Goal: Information Seeking & Learning: Learn about a topic

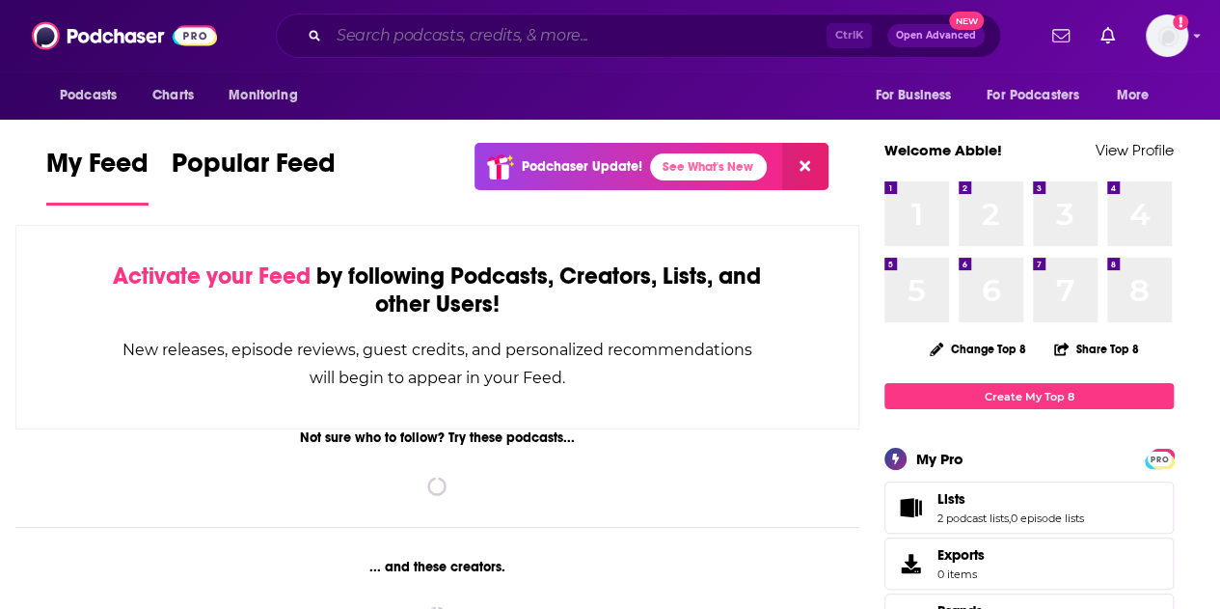
click at [472, 40] on input "Search podcasts, credits, & more..." at bounding box center [578, 35] width 498 height 31
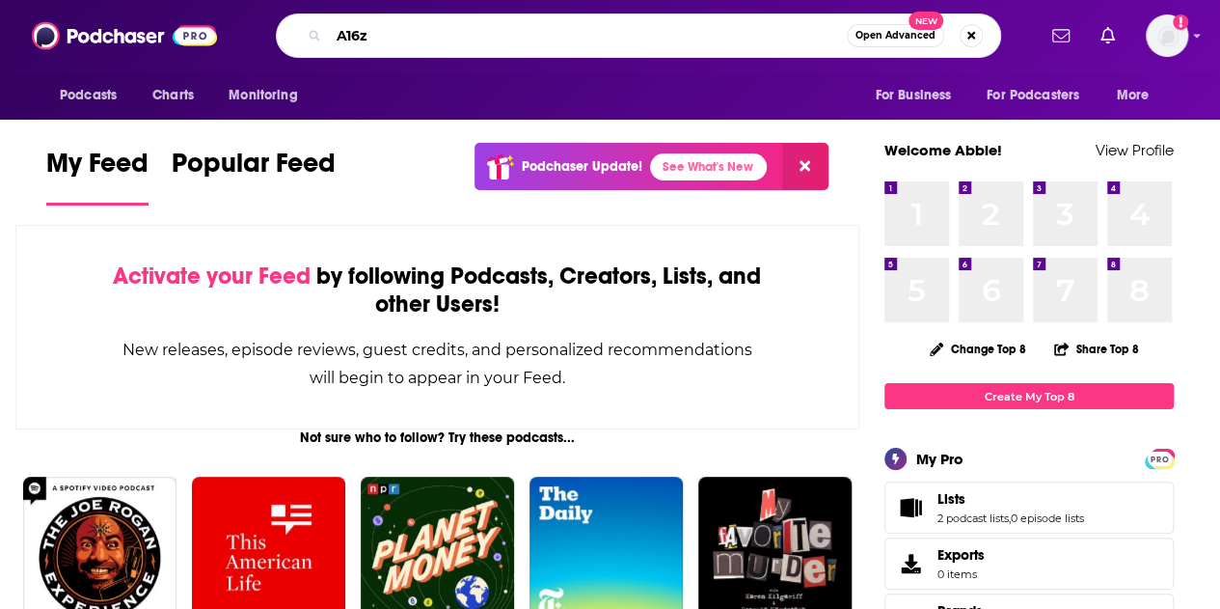
type input "A16z"
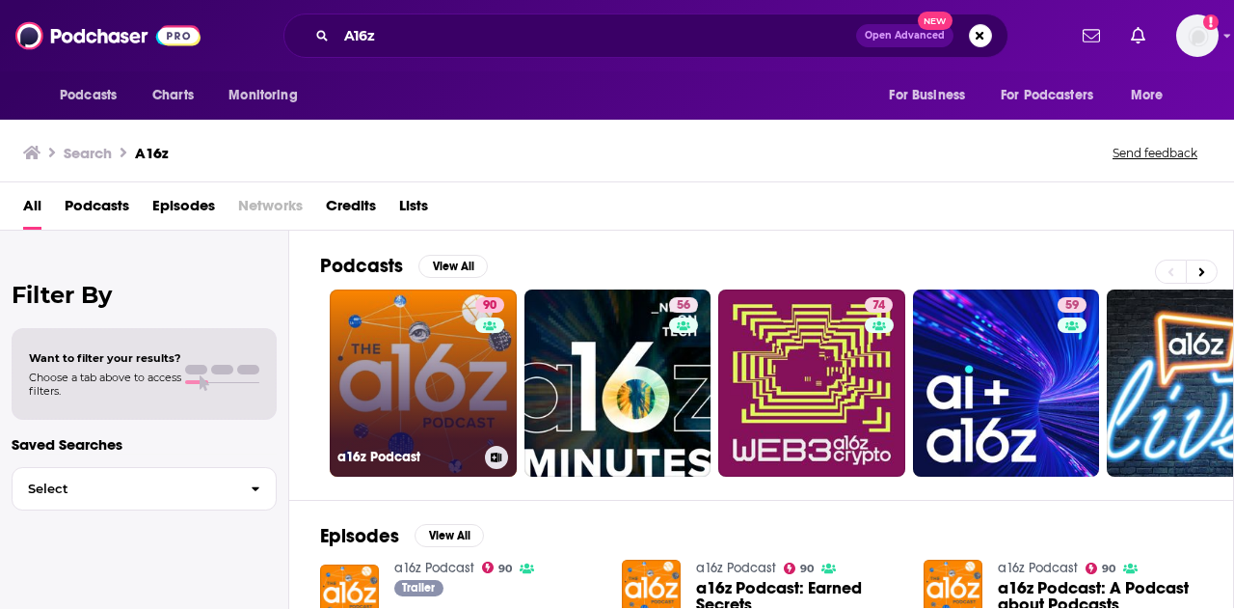
click at [394, 354] on link "90 a16z Podcast" at bounding box center [423, 382] width 187 height 187
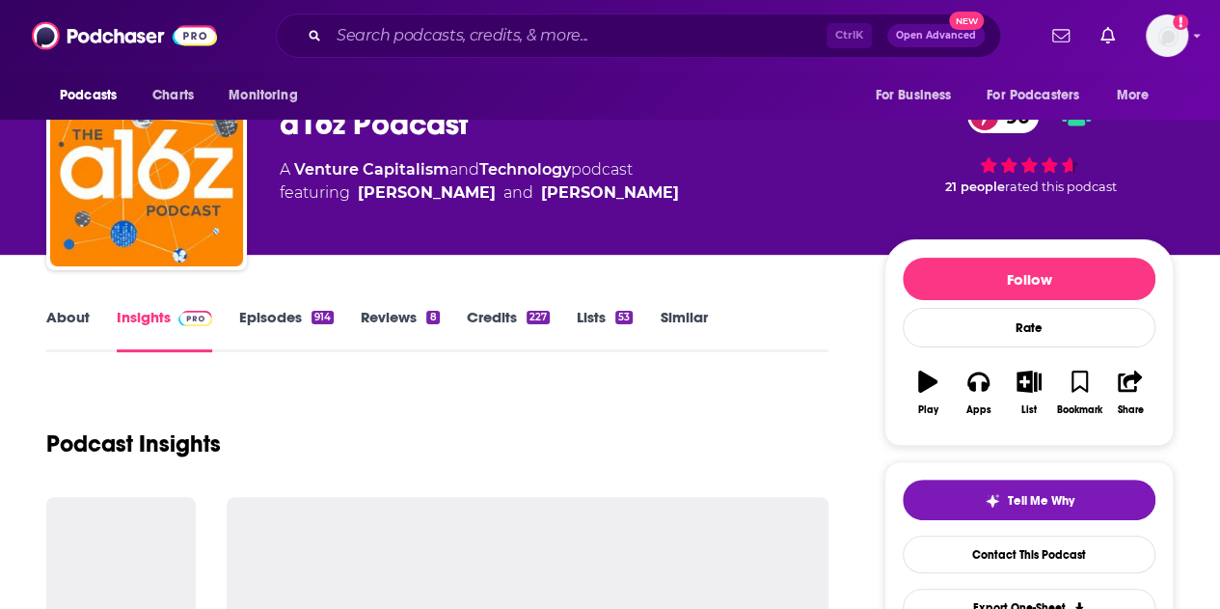
scroll to position [367, 0]
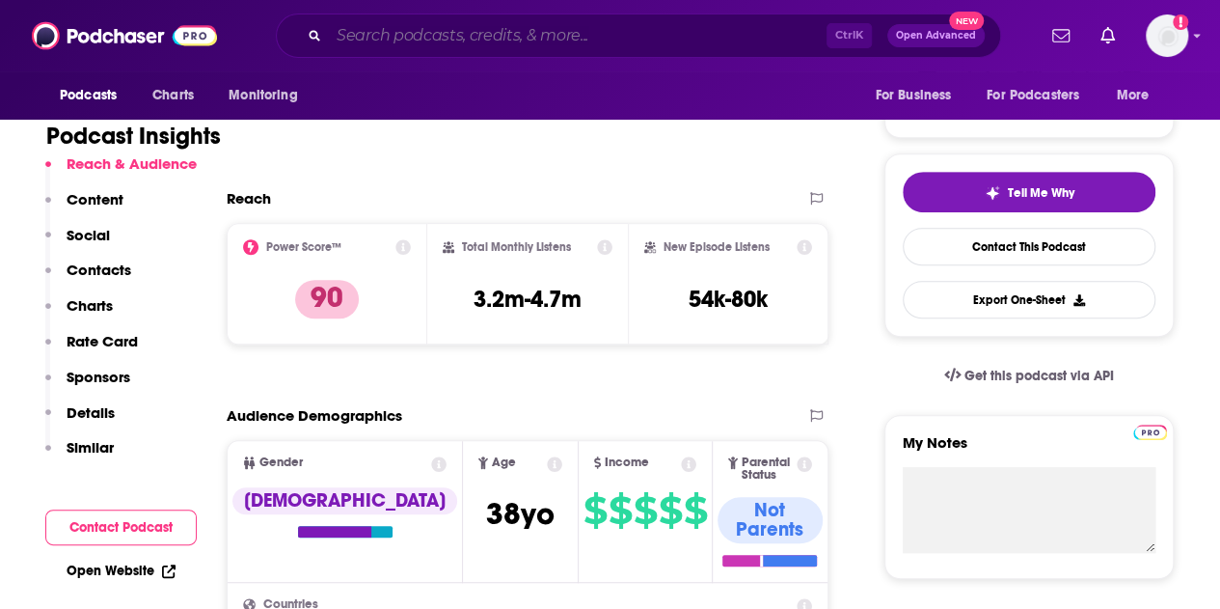
click at [548, 41] on input "Search podcasts, credits, & more..." at bounding box center [578, 35] width 498 height 31
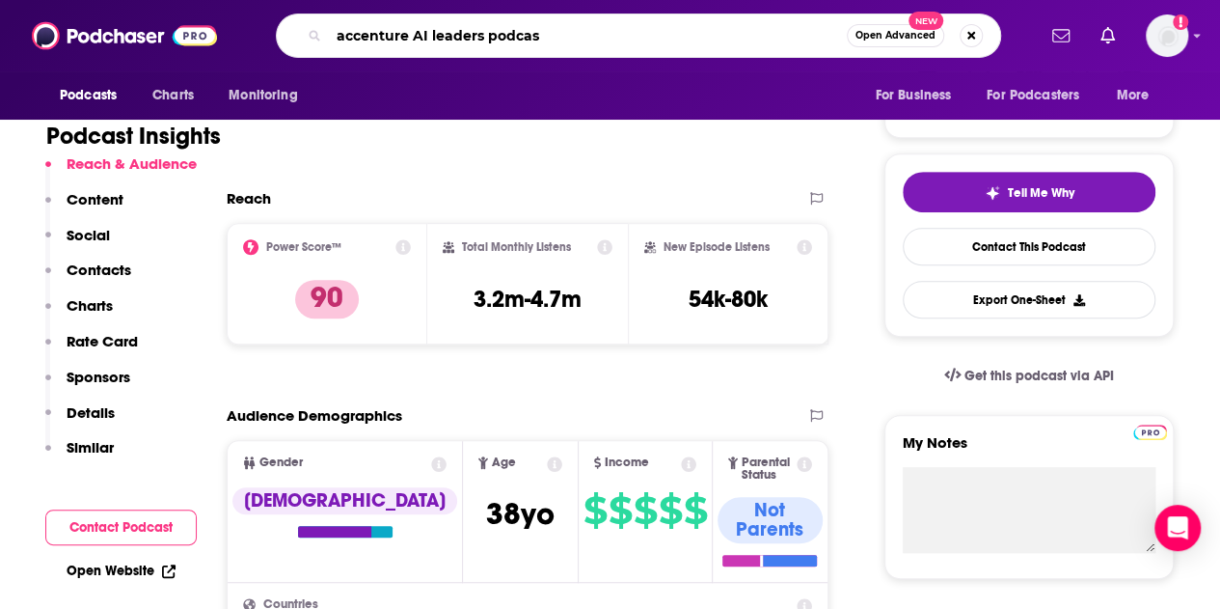
type input "accenture AI leaders podcast"
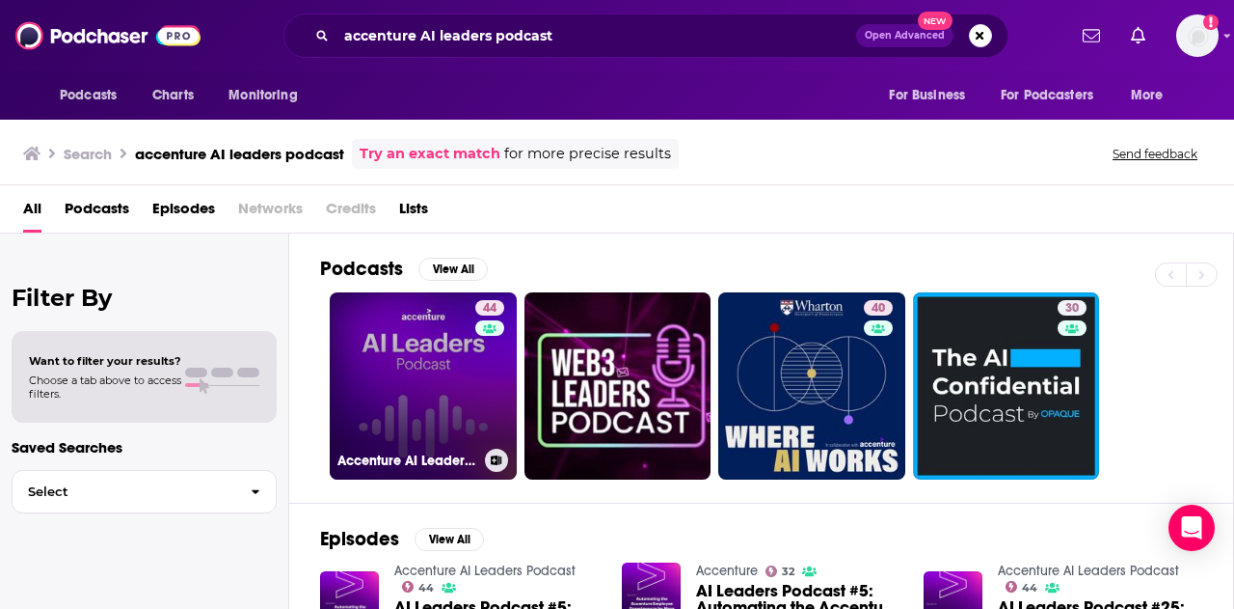
click at [414, 378] on link "44 Accenture AI Leaders Podcast" at bounding box center [423, 385] width 187 height 187
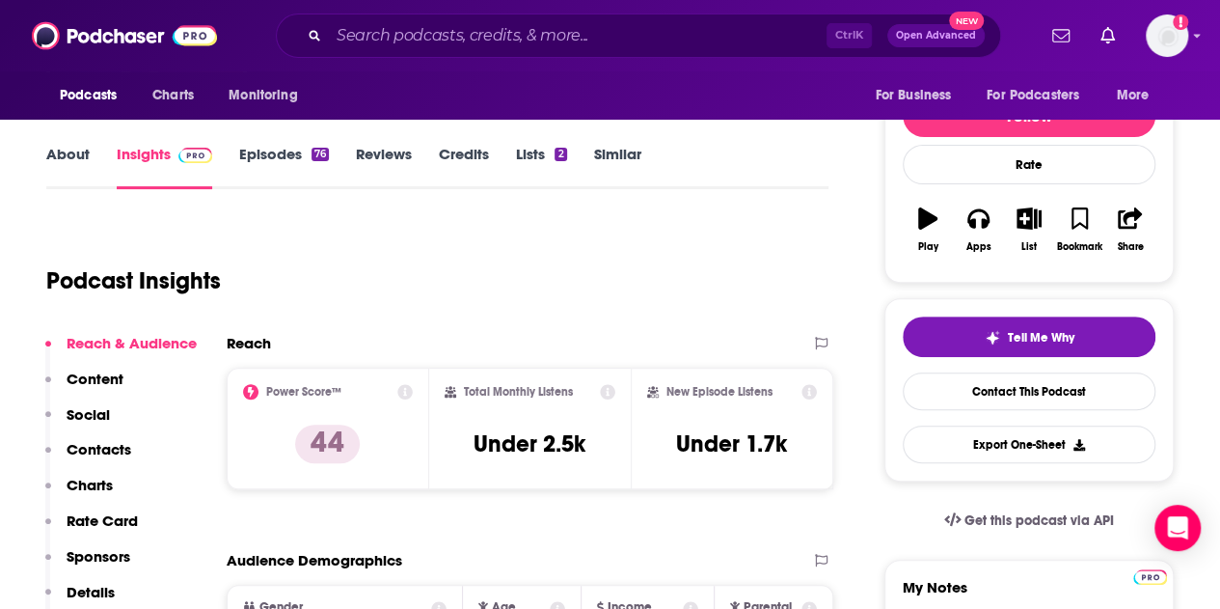
scroll to position [226, 0]
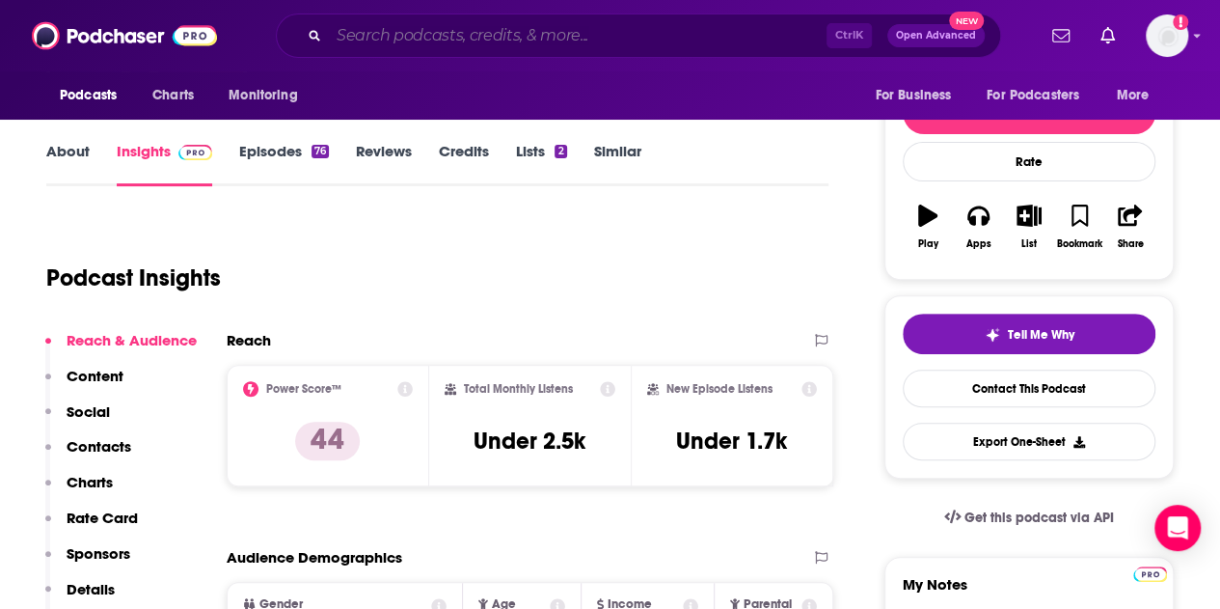
click at [405, 28] on input "Search podcasts, credits, & more..." at bounding box center [578, 35] width 498 height 31
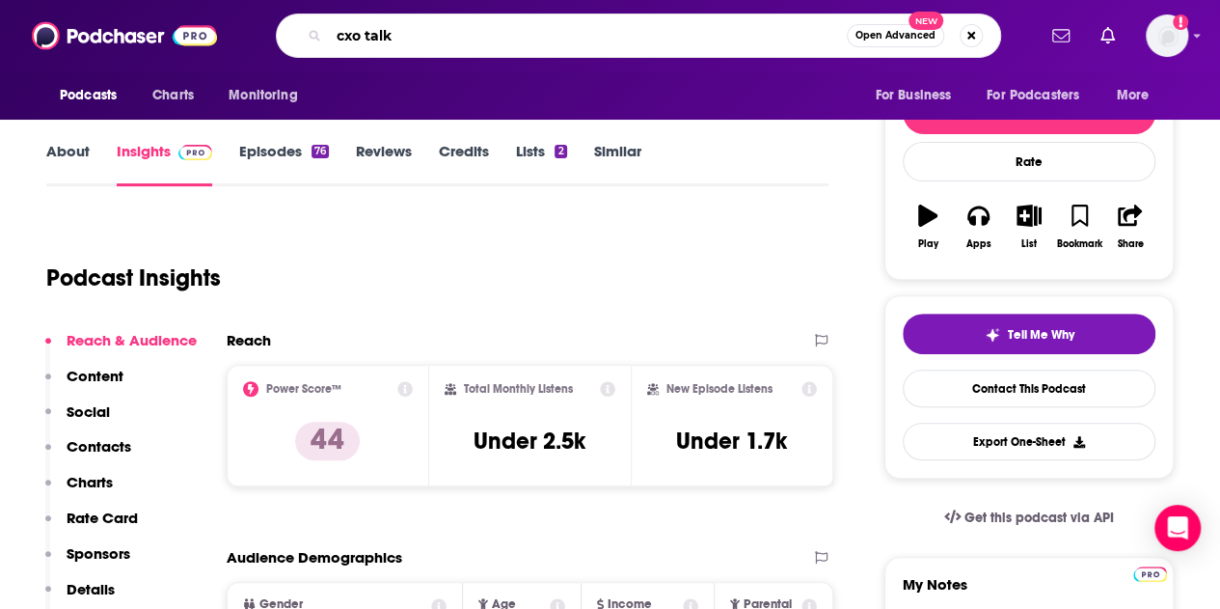
type input "cxo talk"
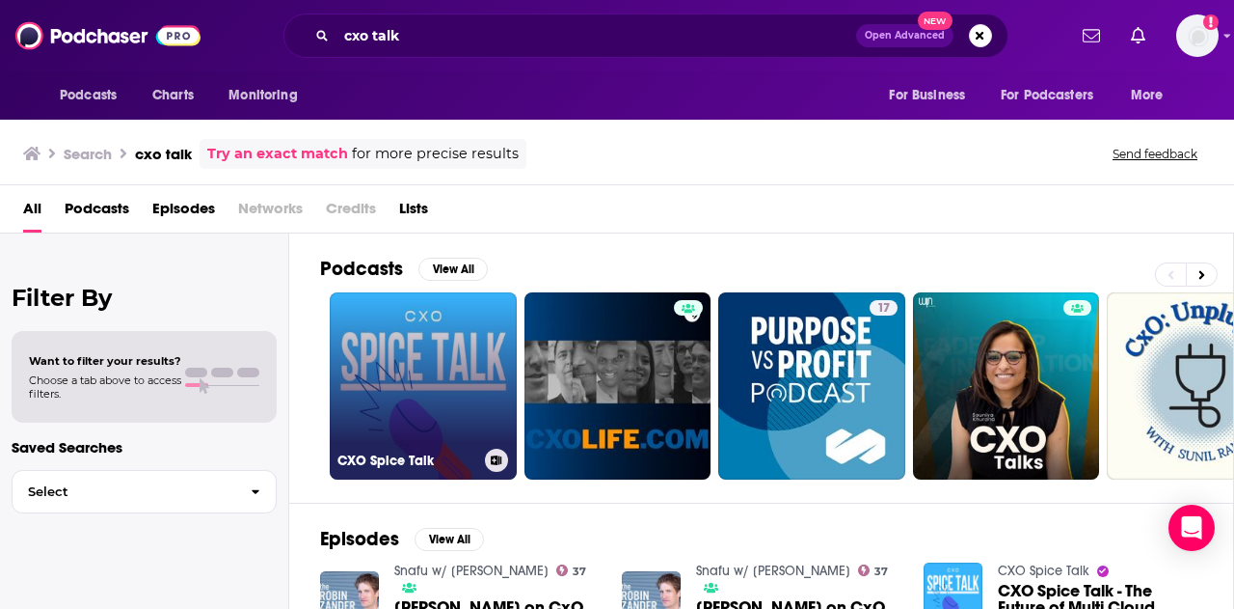
click at [426, 371] on link "CXO Spice Talk" at bounding box center [423, 385] width 187 height 187
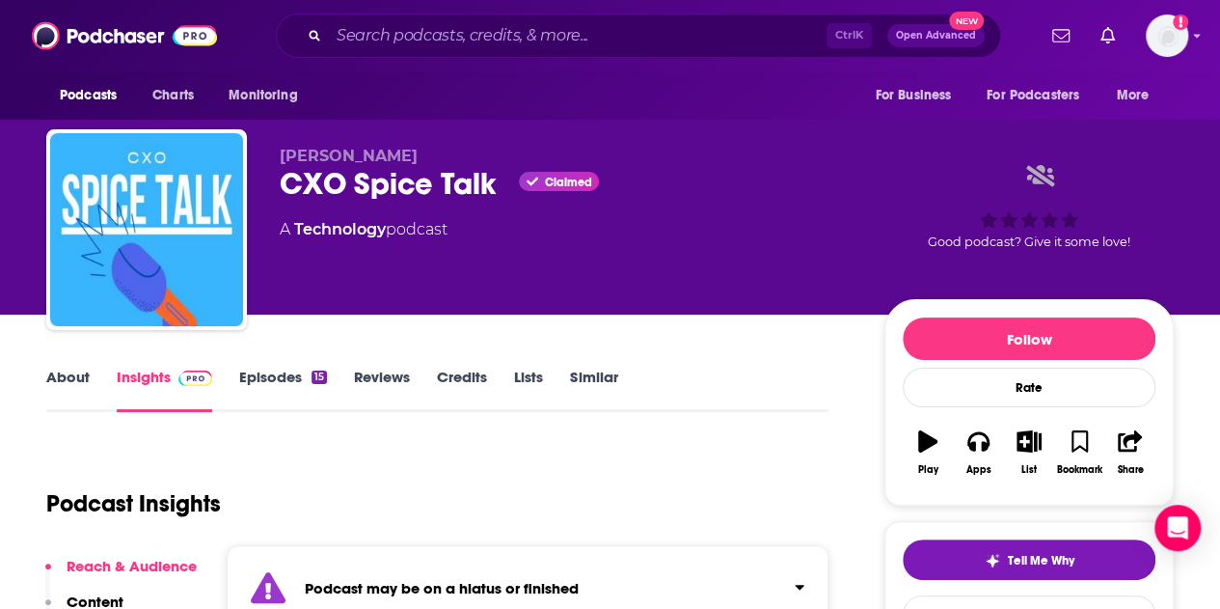
click at [534, 9] on div "Podcasts Charts Monitoring Ctrl K Open Advanced New For Business For Podcasters…" at bounding box center [610, 35] width 1220 height 71
click at [545, 39] on input "Search podcasts, credits, & more..." at bounding box center [578, 35] width 498 height 31
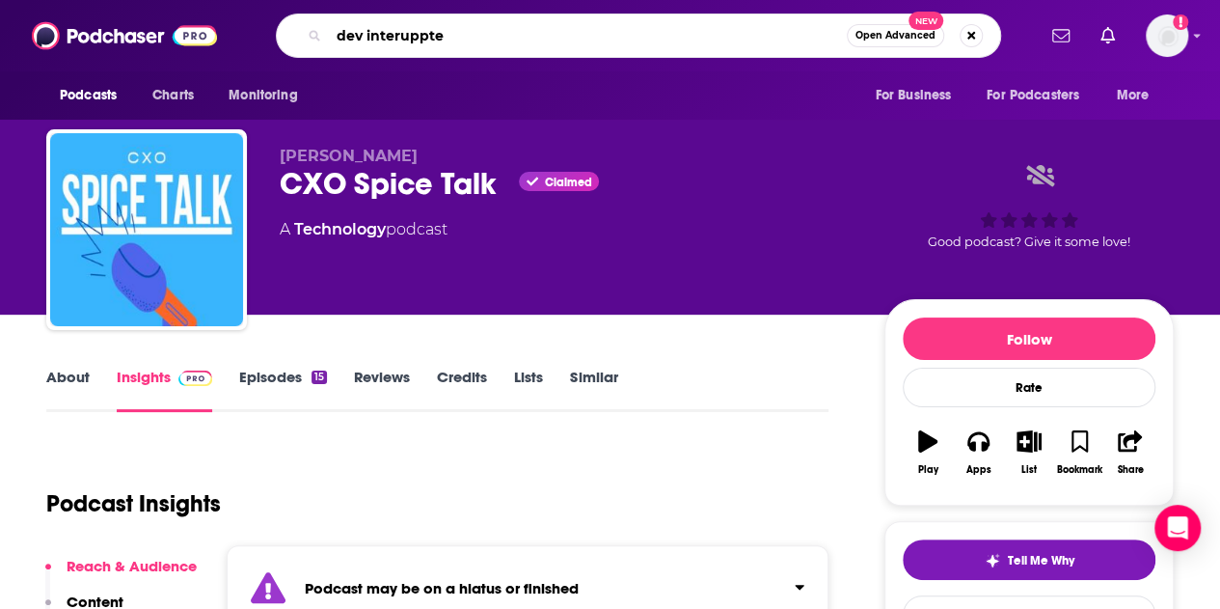
type input "dev interuppted"
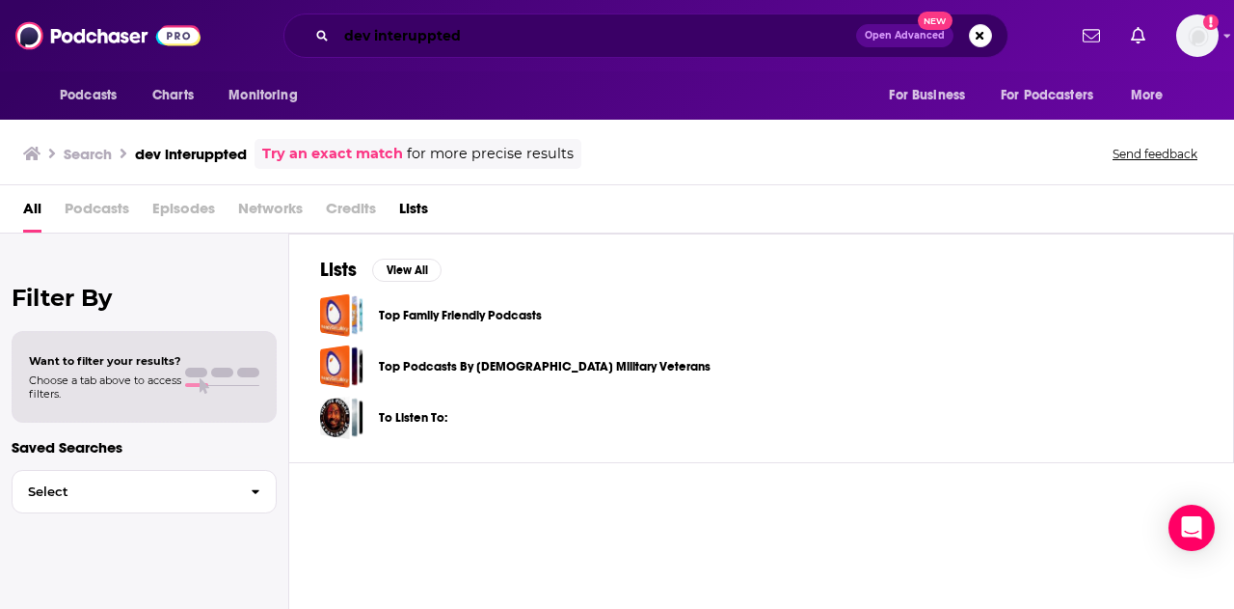
click at [459, 35] on input "dev interuppted" at bounding box center [597, 35] width 520 height 31
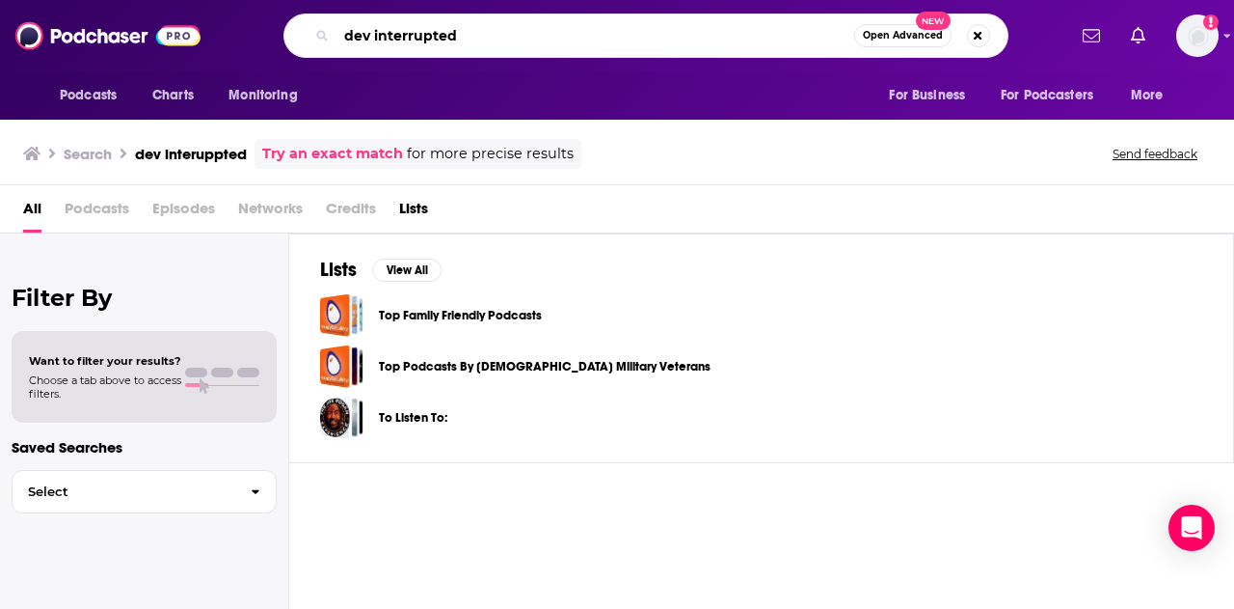
type input "dev interrupted"
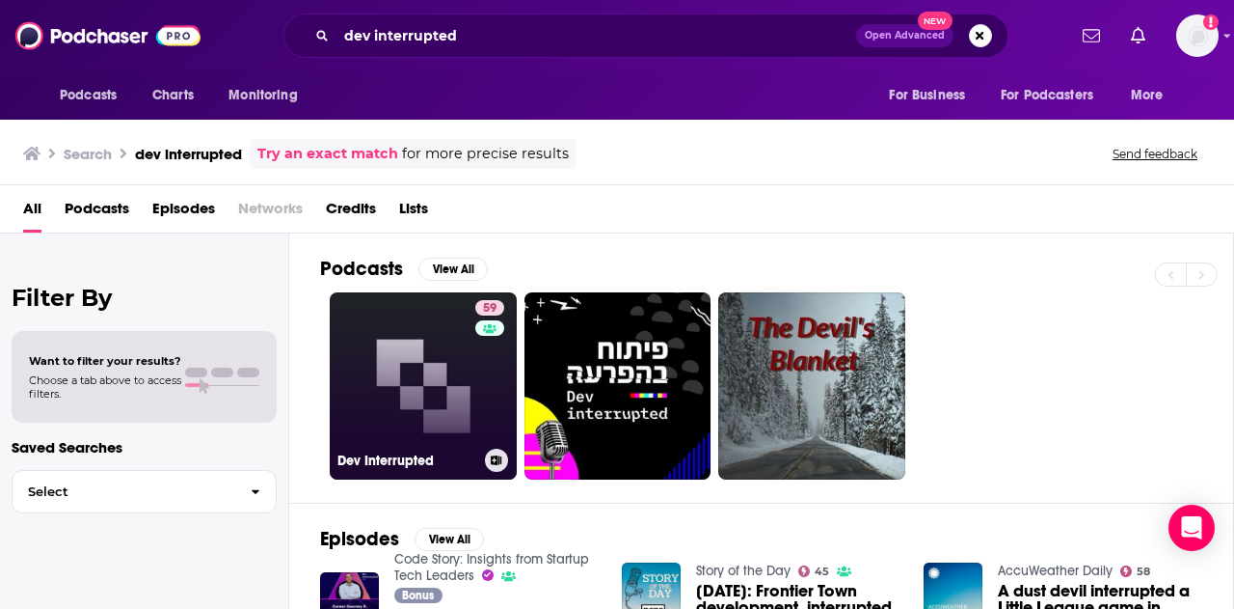
click at [430, 383] on link "59 Dev Interrupted" at bounding box center [423, 385] width 187 height 187
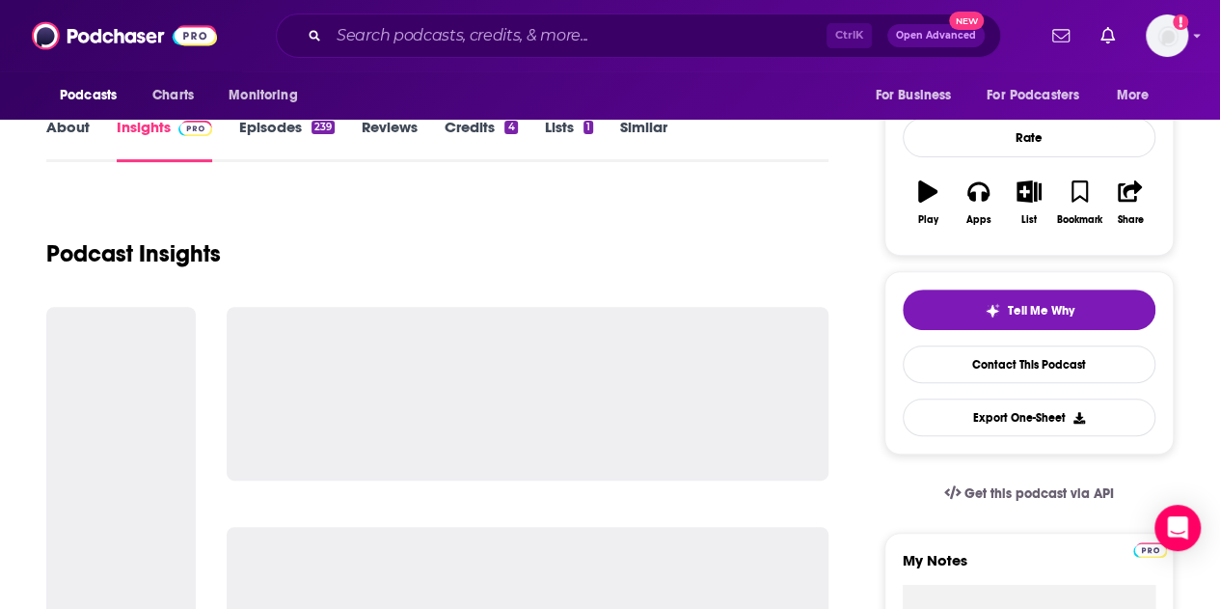
scroll to position [253, 0]
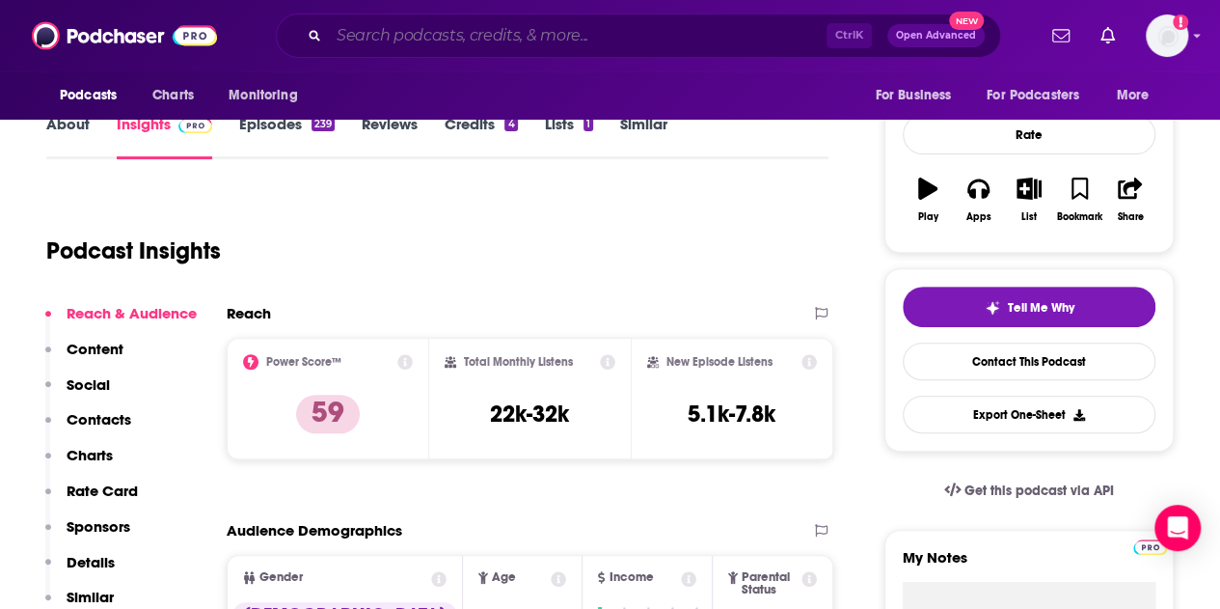
click at [440, 45] on input "Search podcasts, credits, & more..." at bounding box center [578, 35] width 498 height 31
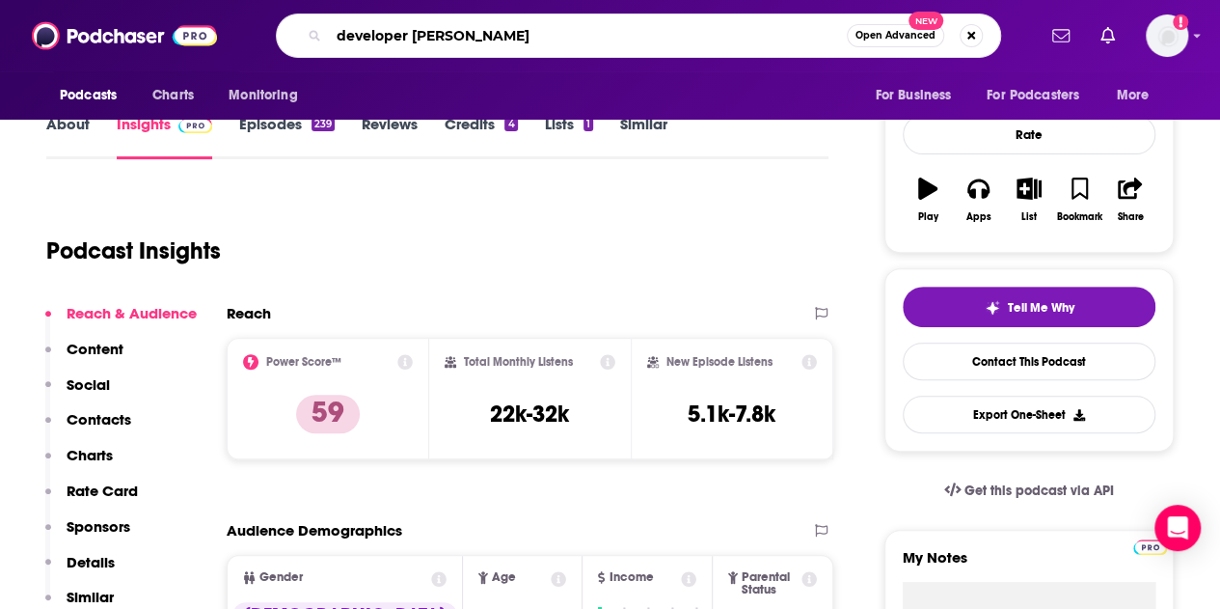
type input "developer tea"
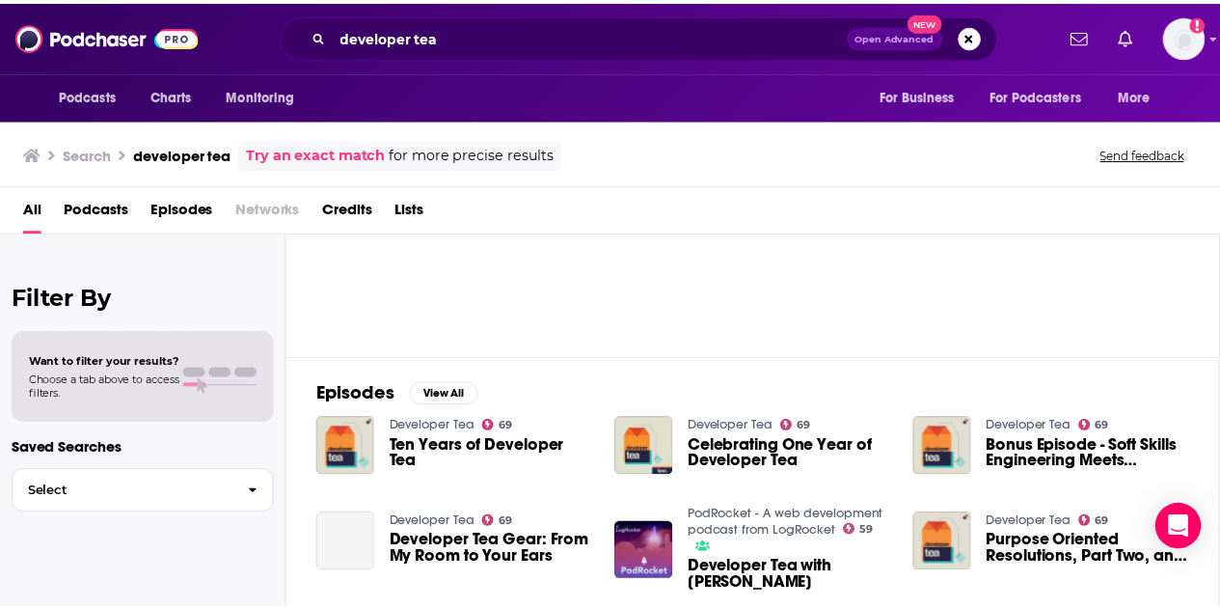
scroll to position [141, 0]
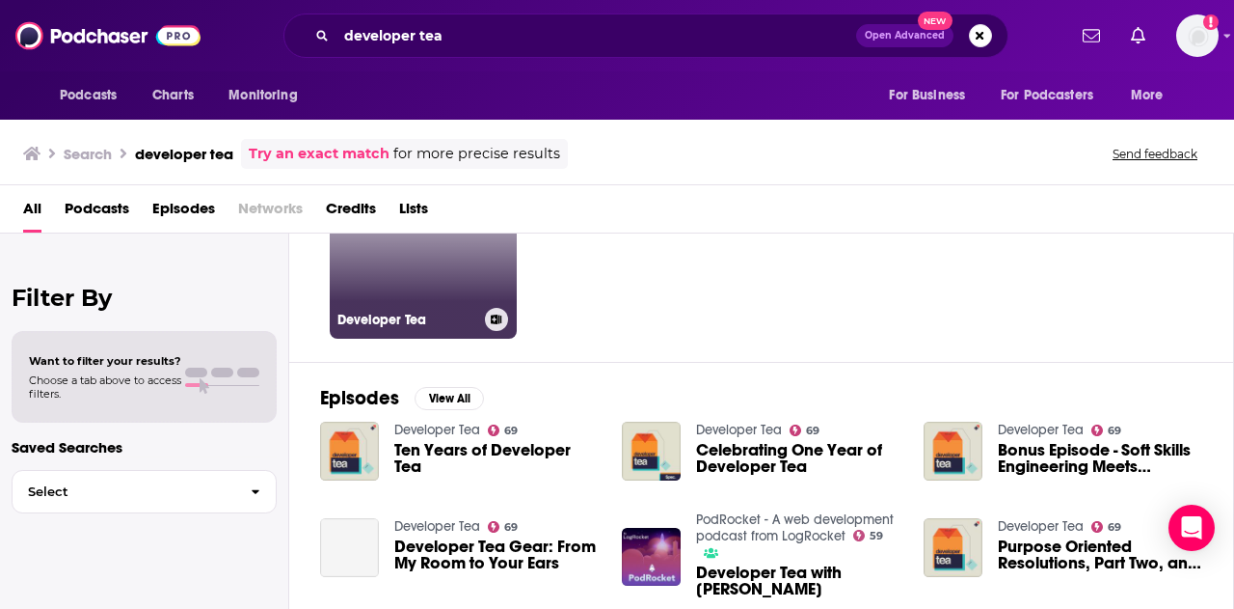
click at [436, 254] on link "69 Developer Tea" at bounding box center [423, 244] width 187 height 187
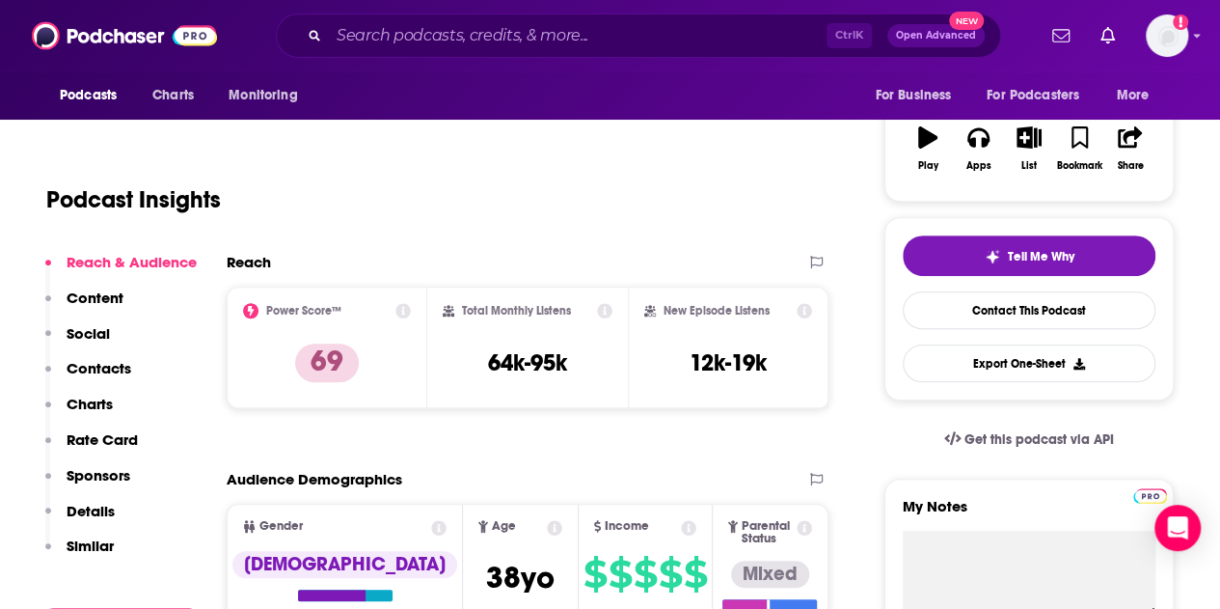
scroll to position [319, 0]
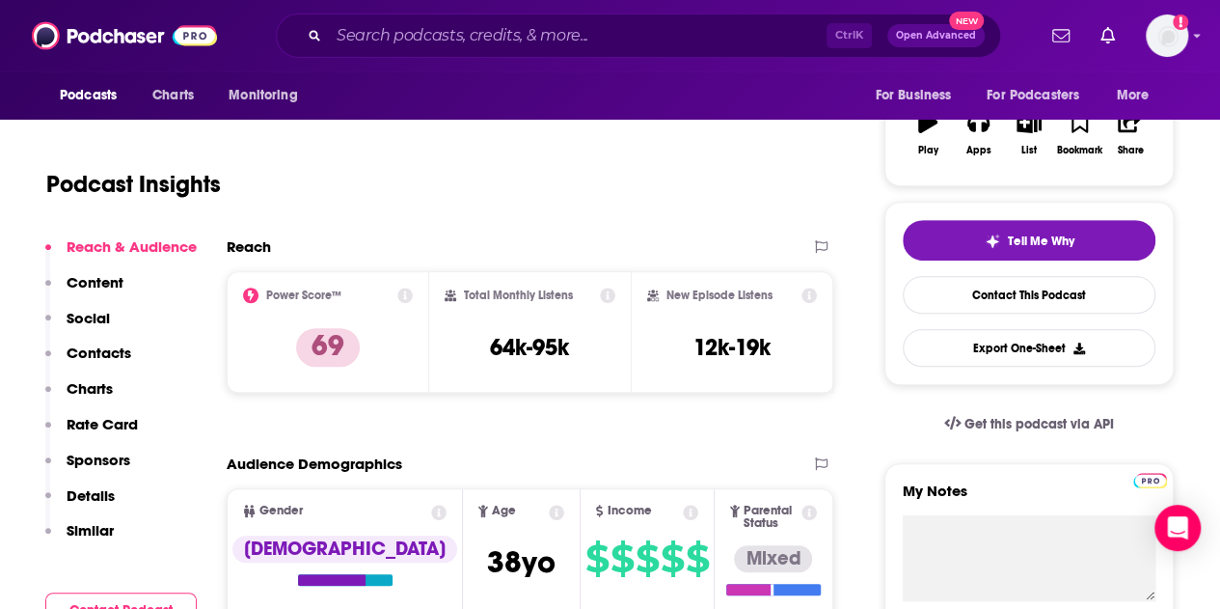
click at [641, 54] on div "Ctrl K Open Advanced New" at bounding box center [638, 36] width 725 height 44
click at [597, 26] on input "Search podcasts, credits, & more..." at bounding box center [578, 35] width 498 height 31
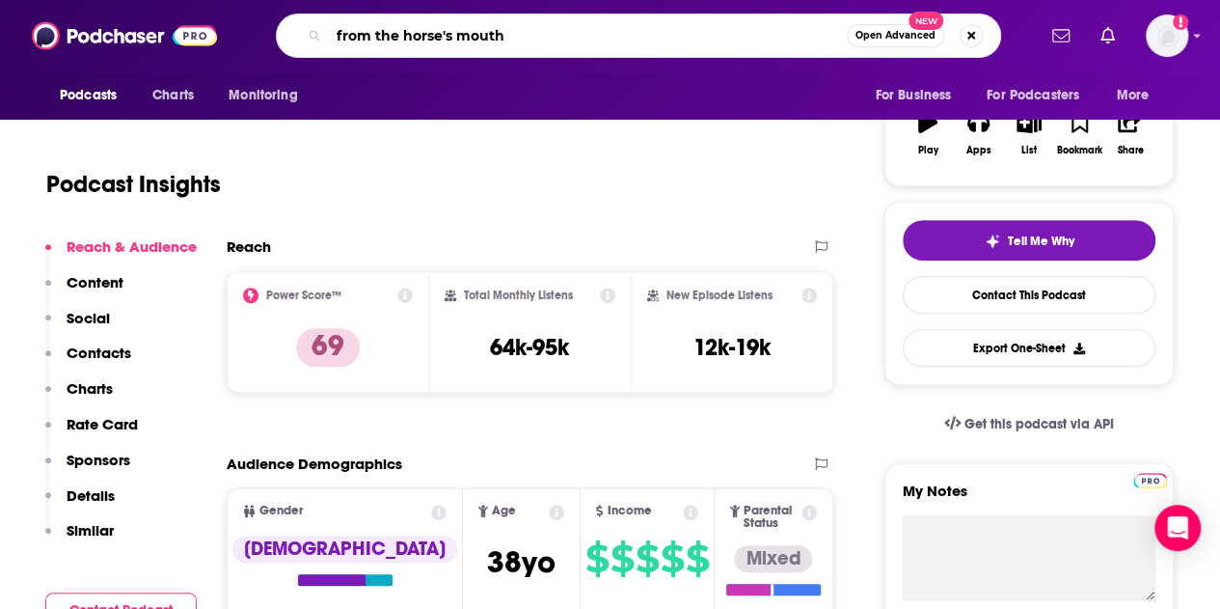
type input "from the horse's mouth"
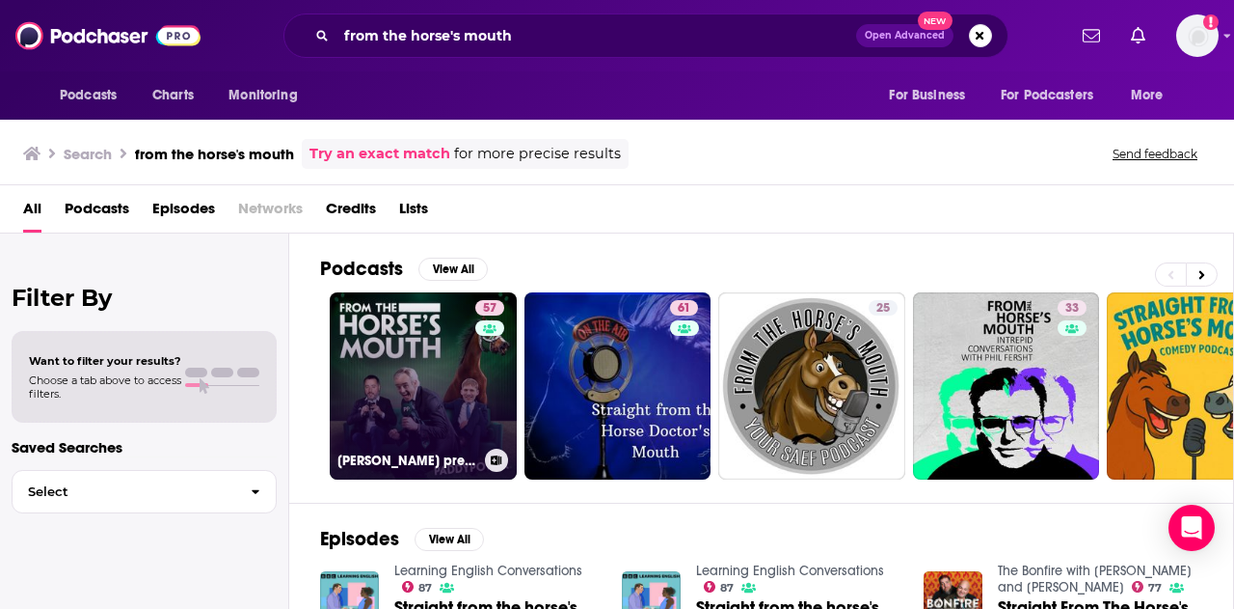
click at [428, 358] on link "57 [PERSON_NAME] presents From The Horse's Mouth" at bounding box center [423, 385] width 187 height 187
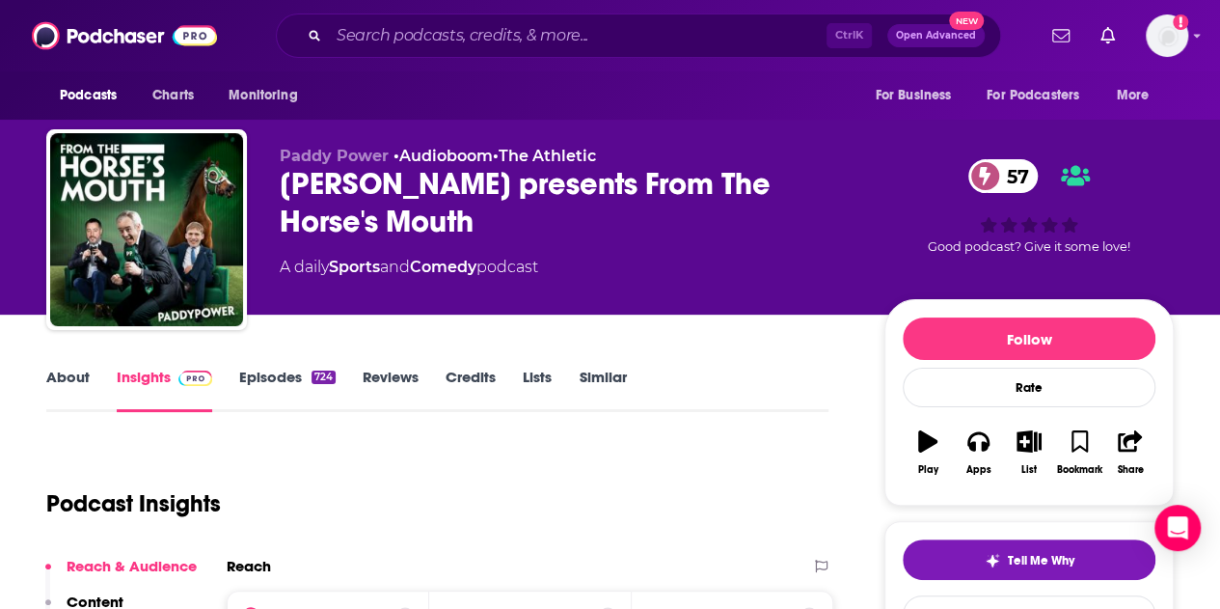
scroll to position [1, 0]
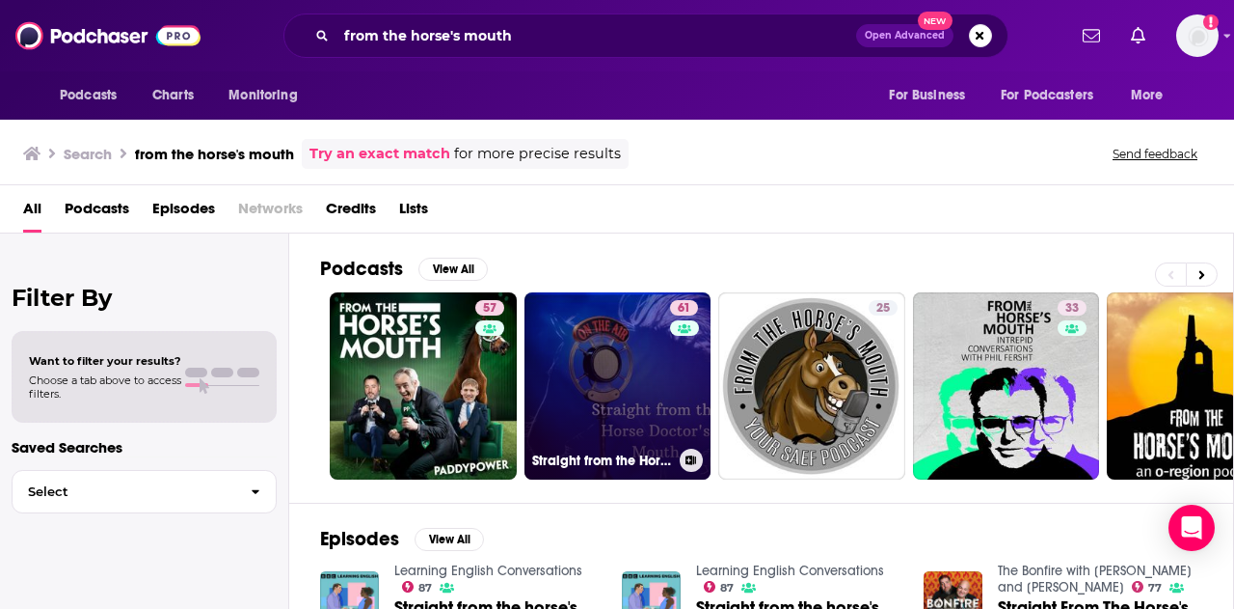
click at [584, 359] on link "61 Straight from the Horse Doctor's Mouth" at bounding box center [618, 385] width 187 height 187
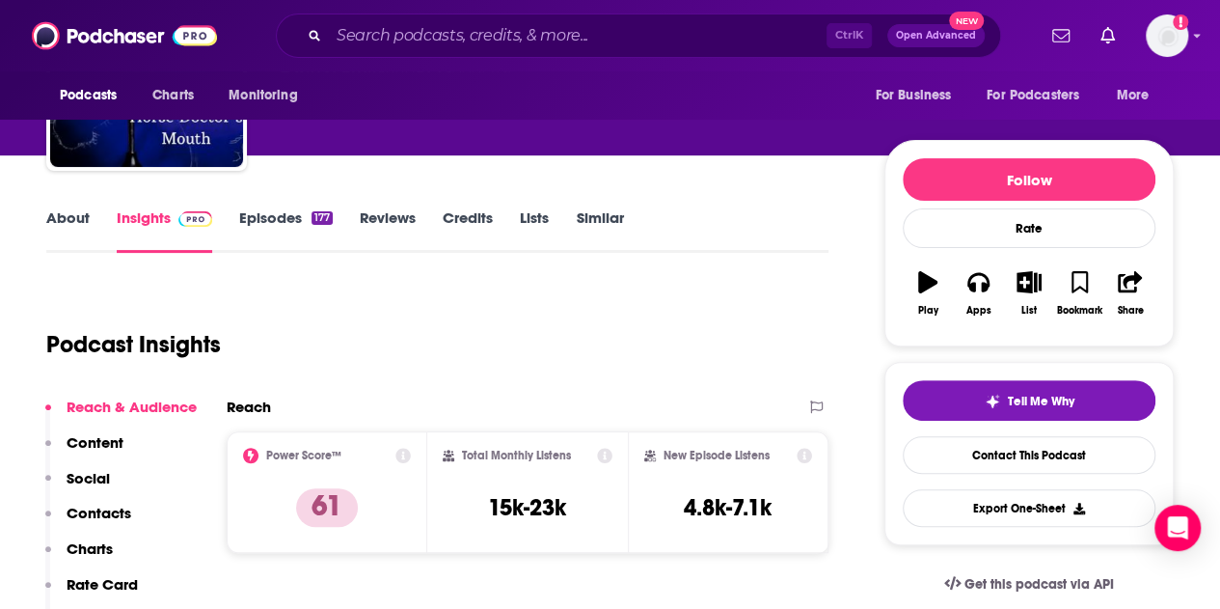
scroll to position [165, 0]
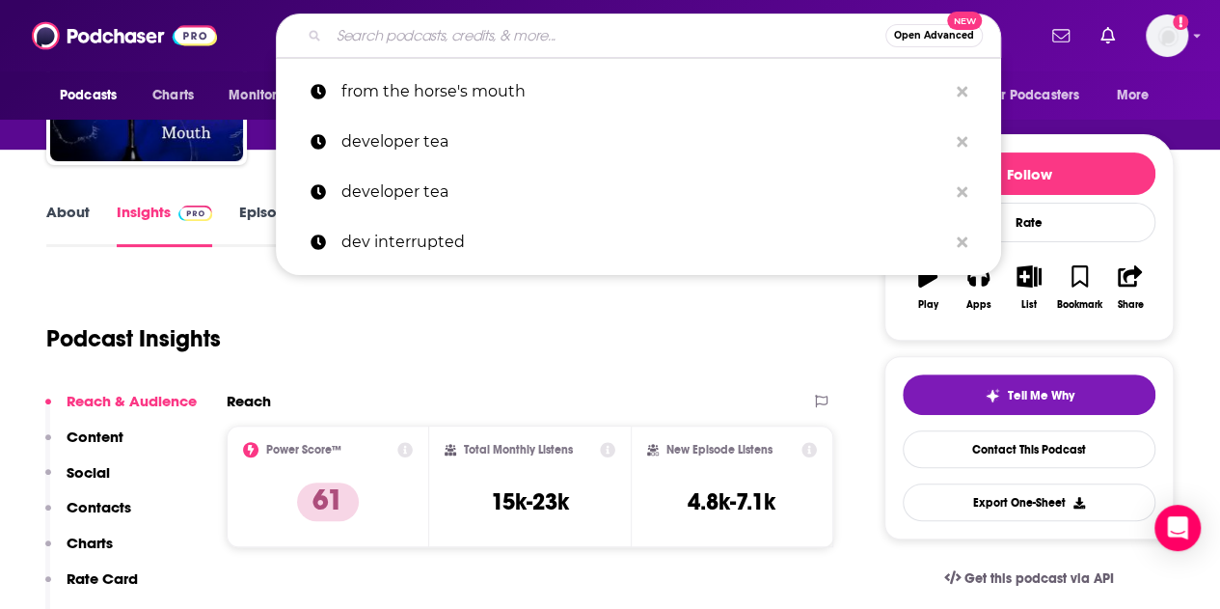
click at [559, 48] on input "Search podcasts, credits, & more..." at bounding box center [607, 35] width 556 height 31
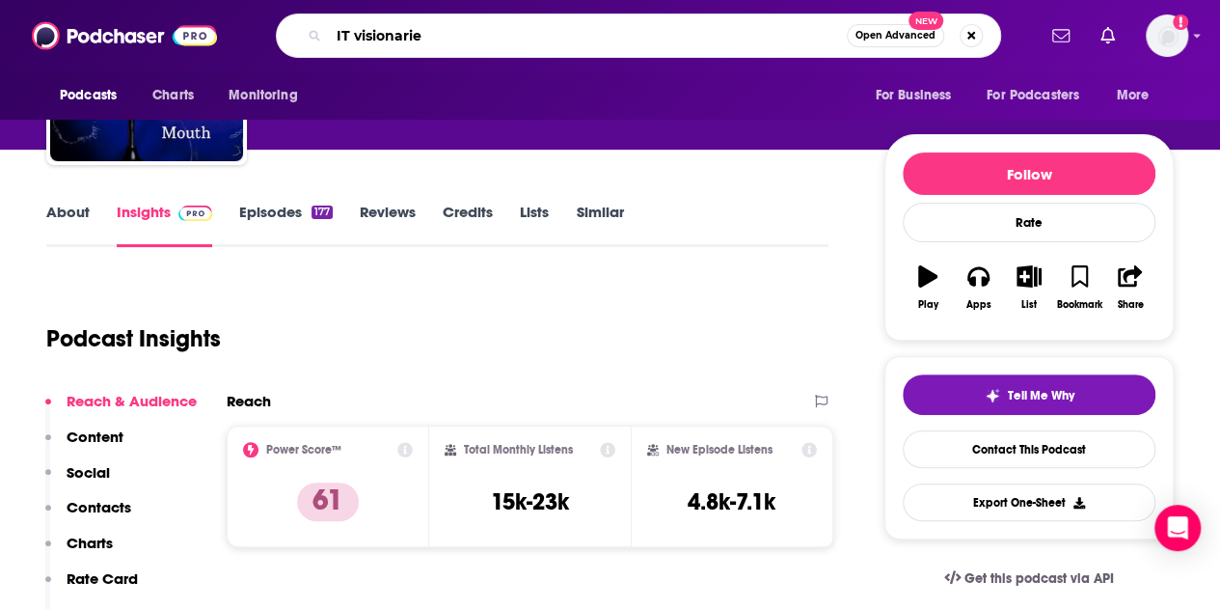
type input "IT visionaries"
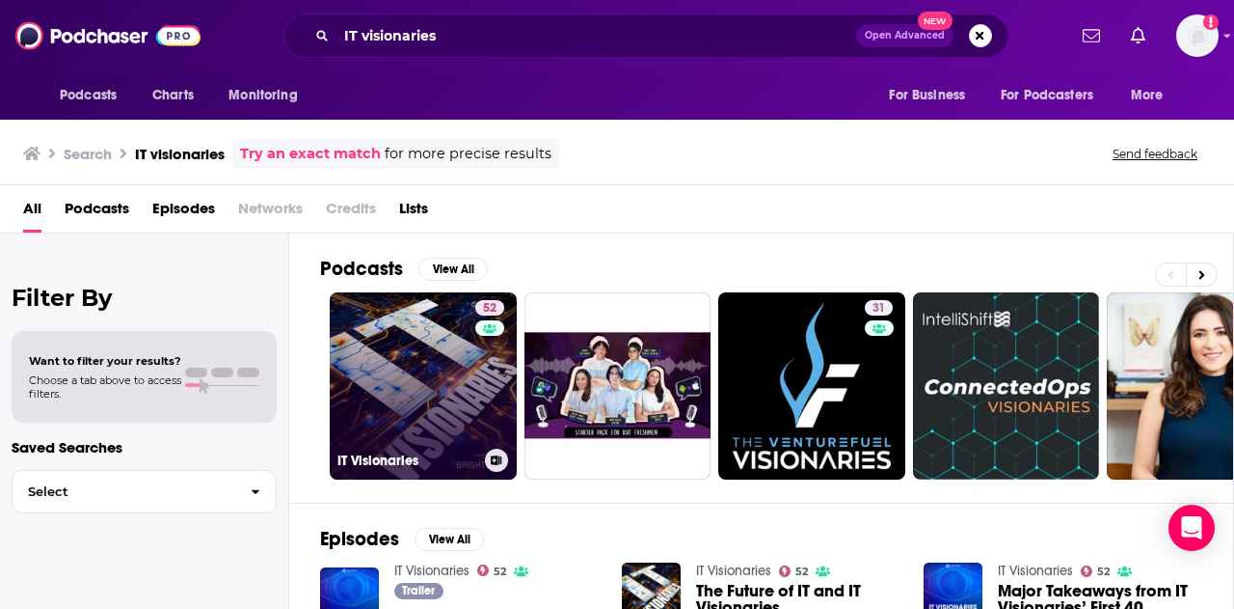
click at [424, 395] on link "52 IT Visionaries" at bounding box center [423, 385] width 187 height 187
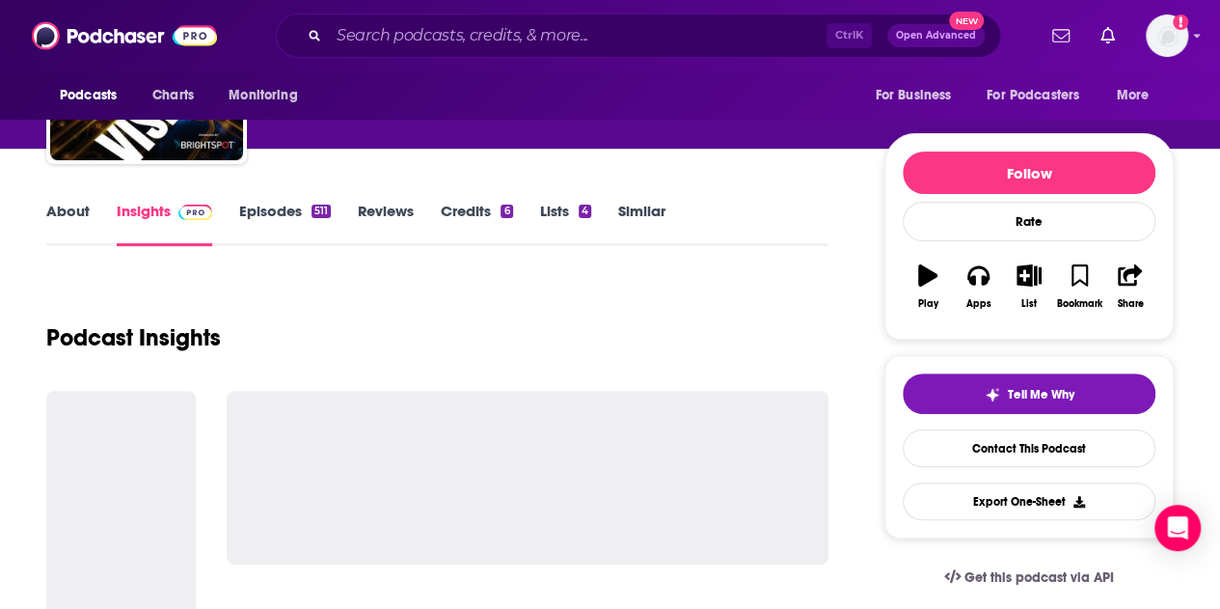
scroll to position [212, 0]
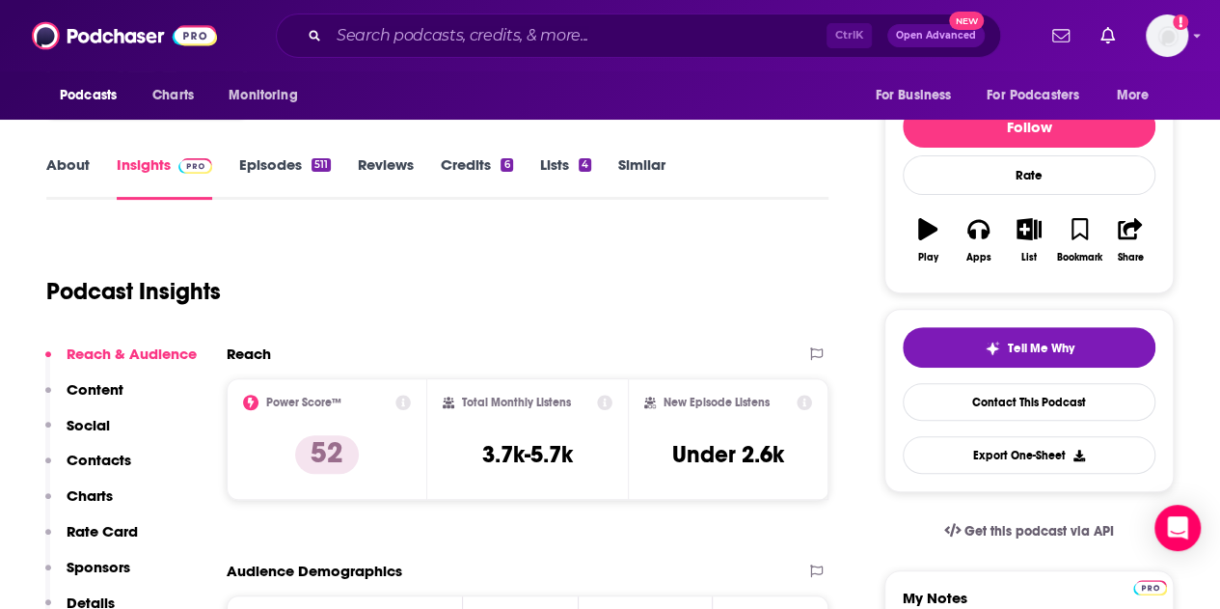
click at [590, 56] on div "Ctrl K Open Advanced New" at bounding box center [638, 36] width 725 height 44
click at [577, 47] on input "Search podcasts, credits, & more..." at bounding box center [578, 35] width 498 height 31
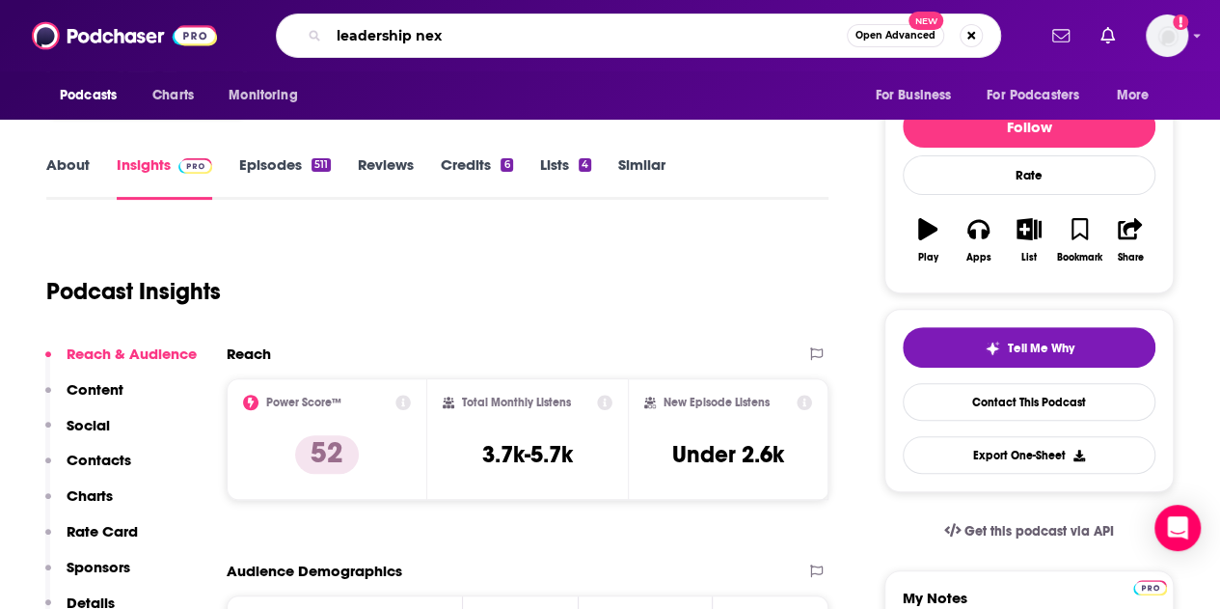
type input "leadership next"
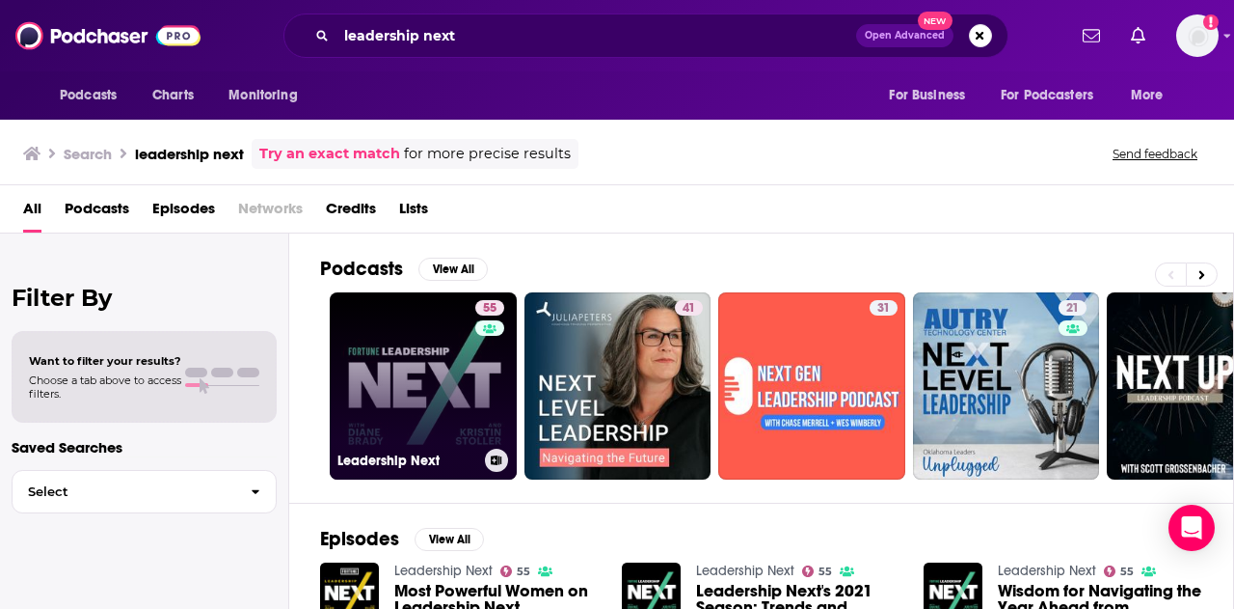
click at [430, 366] on link "55 Leadership Next" at bounding box center [423, 385] width 187 height 187
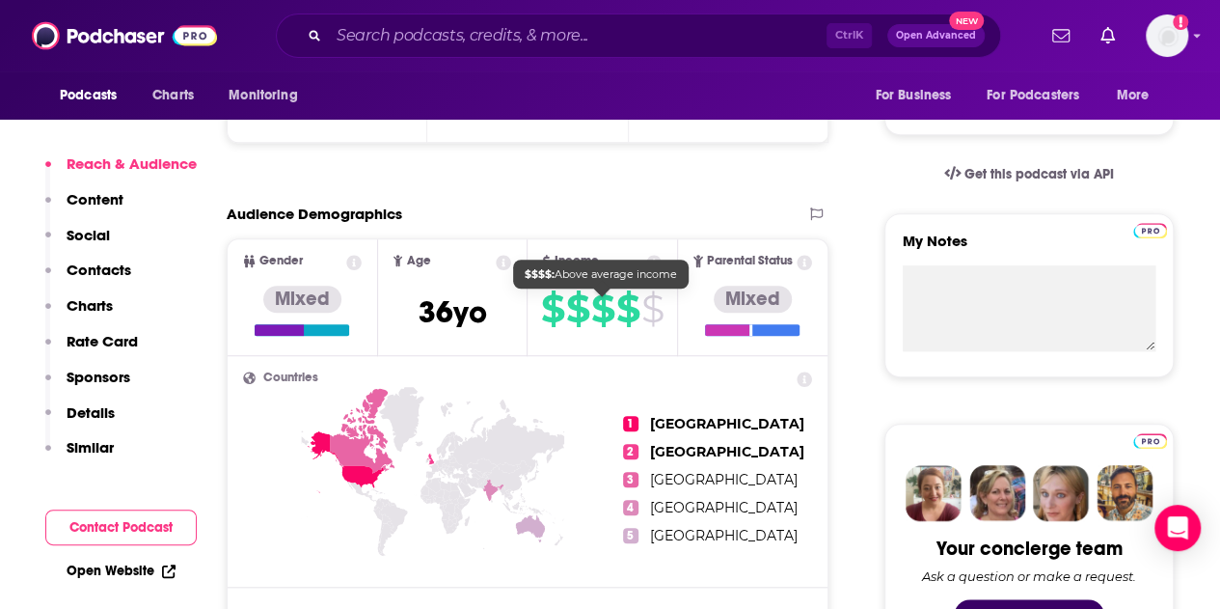
scroll to position [571, 0]
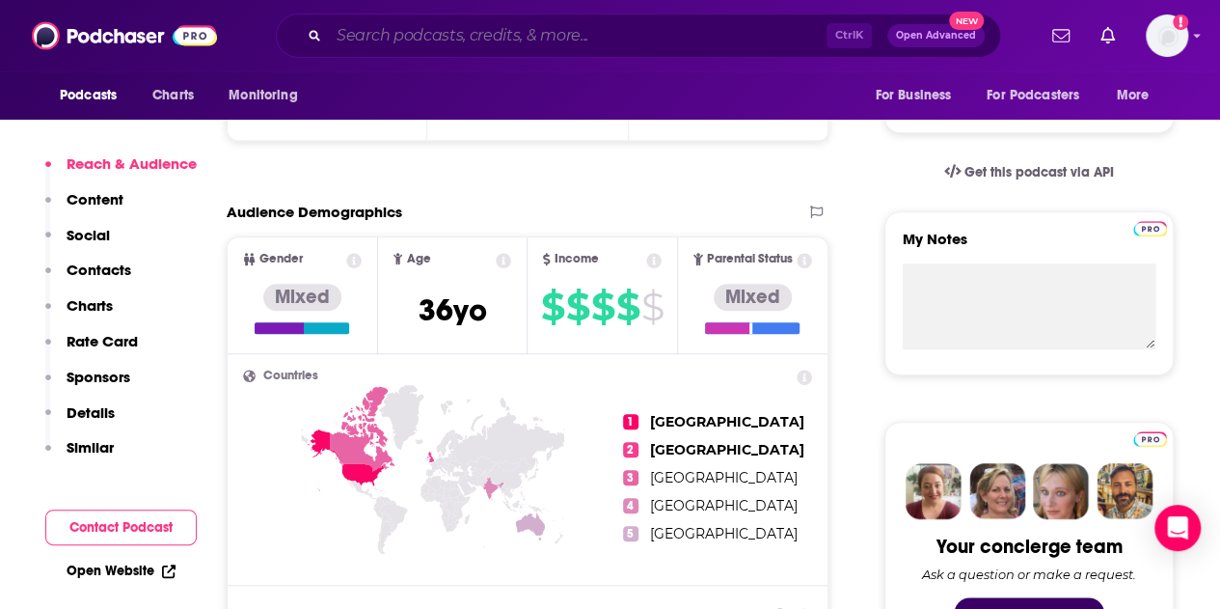
click at [419, 39] on input "Search podcasts, credits, & more..." at bounding box center [578, 35] width 498 height 31
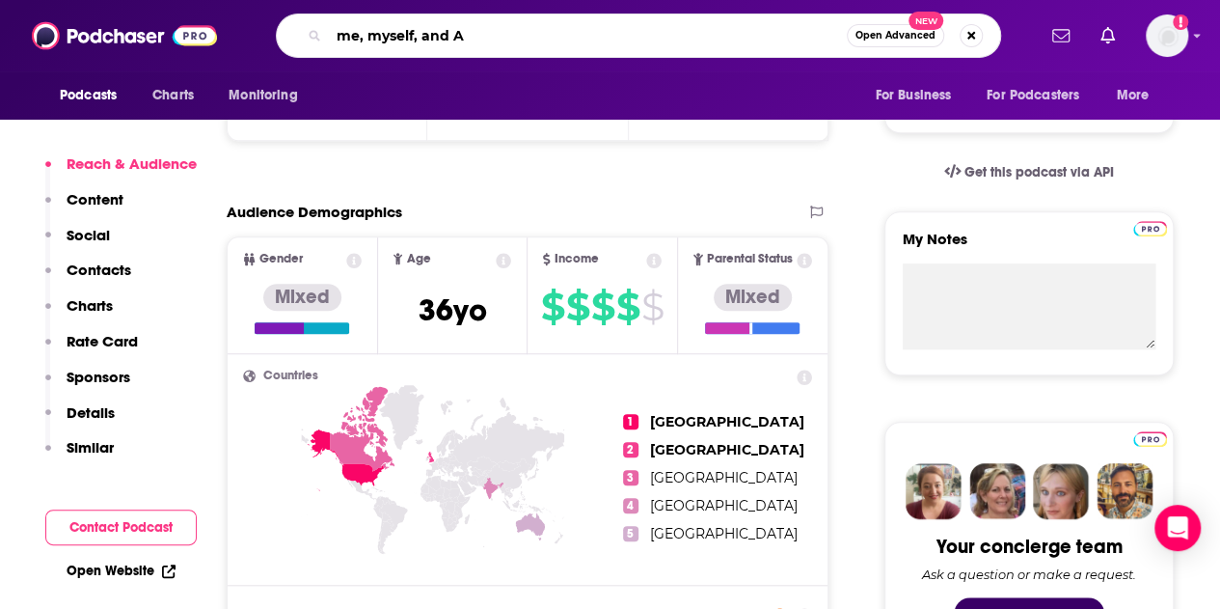
type input "me, myself, and AI"
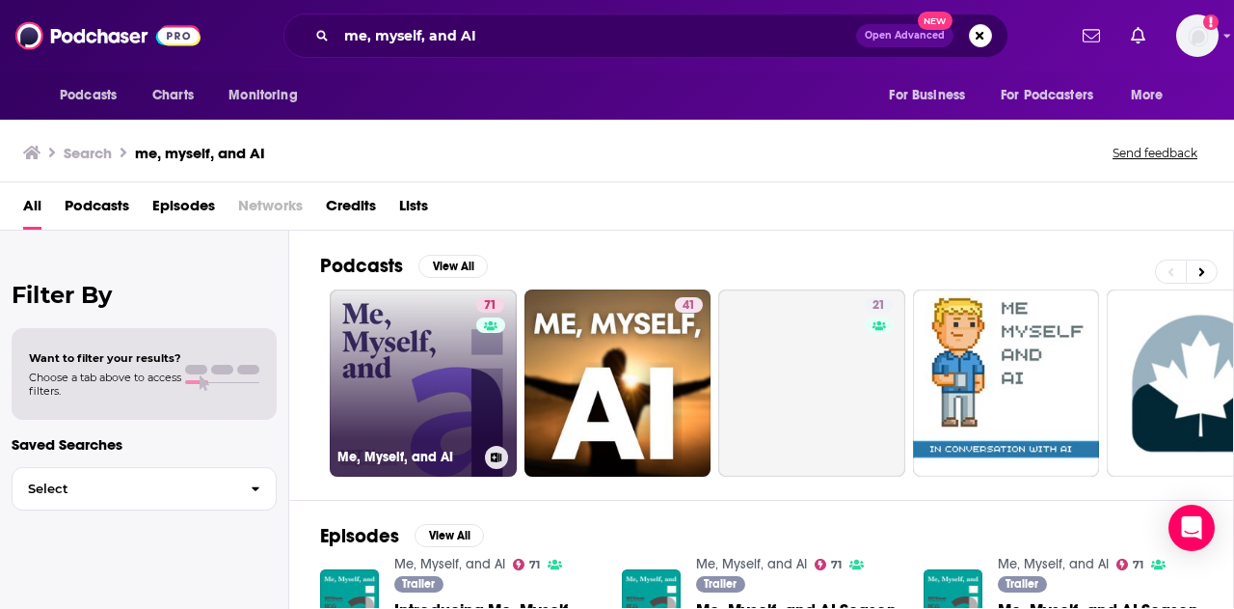
click at [410, 337] on link "71 Me, Myself, and AI" at bounding box center [423, 382] width 187 height 187
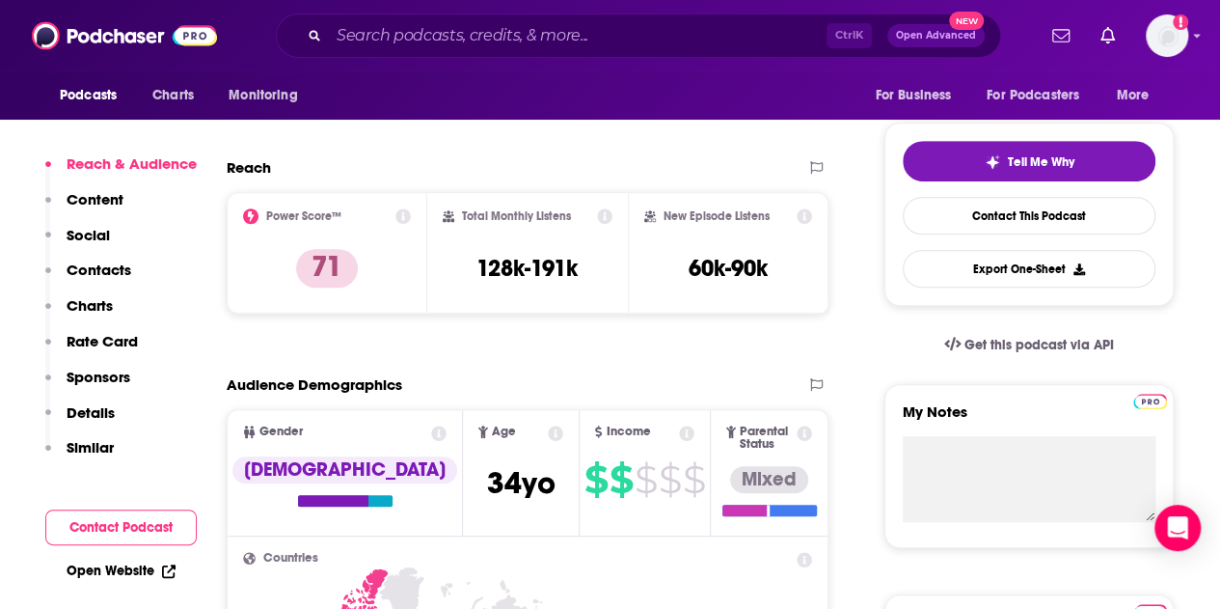
scroll to position [399, 0]
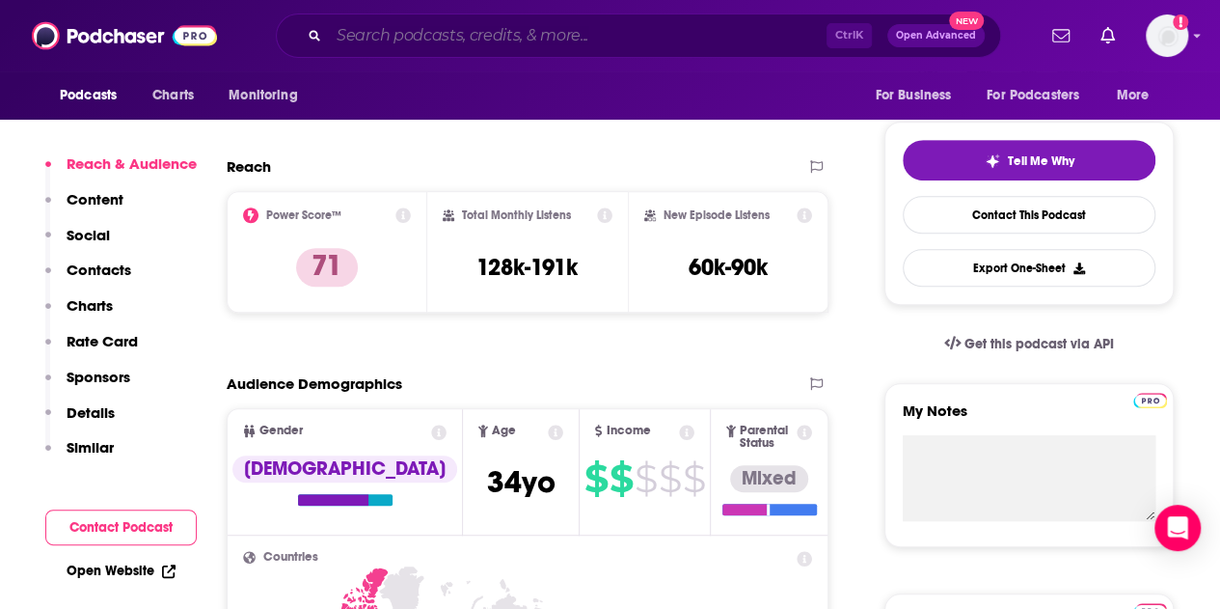
click at [647, 35] on input "Search podcasts, credits, & more..." at bounding box center [578, 35] width 498 height 31
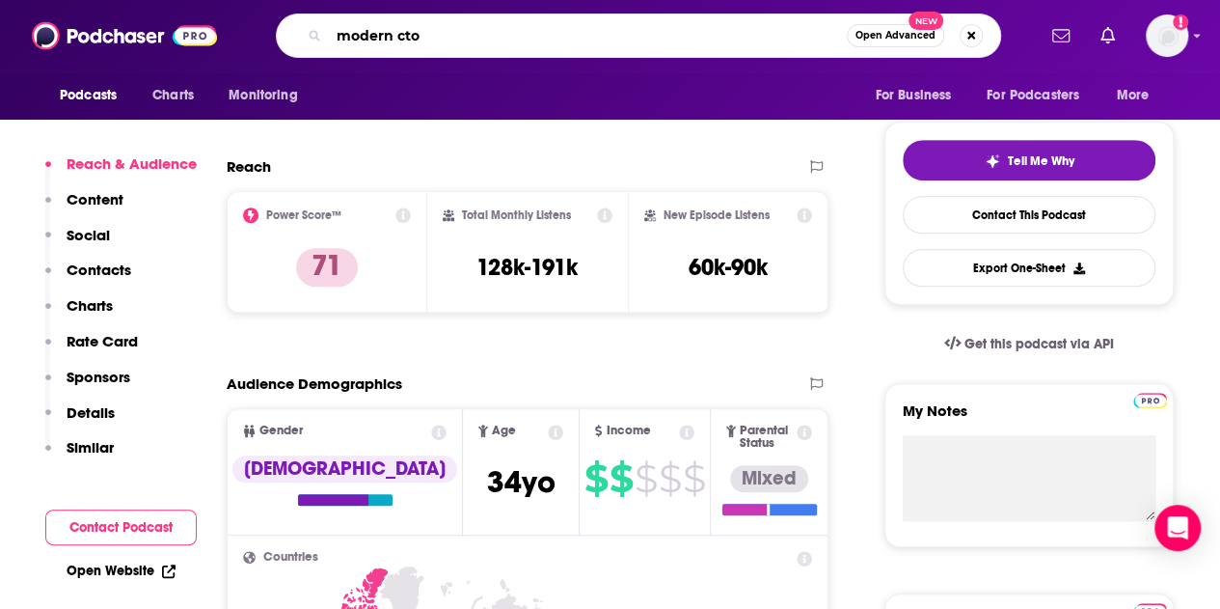
type input "modern cto"
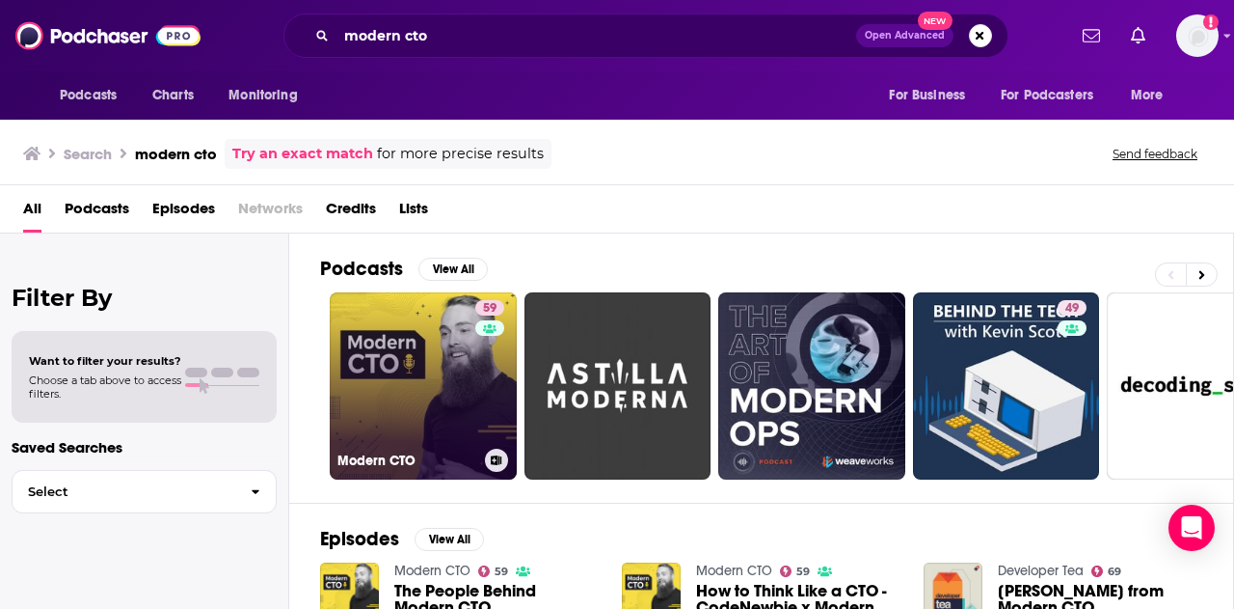
click at [432, 379] on link "59 Modern CTO" at bounding box center [423, 385] width 187 height 187
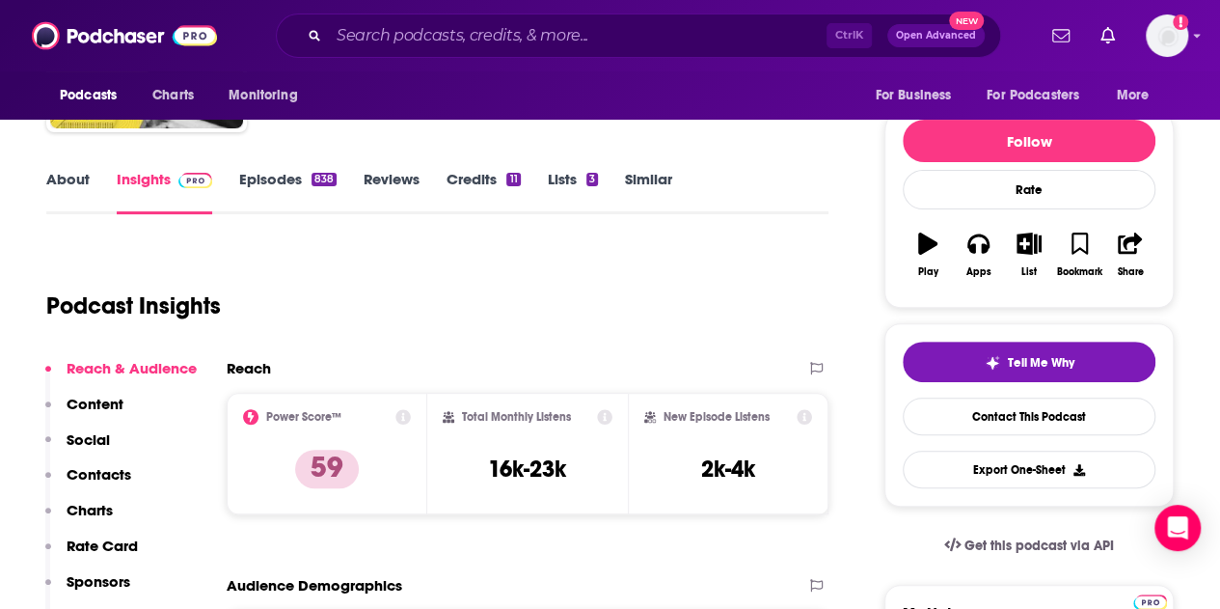
scroll to position [200, 0]
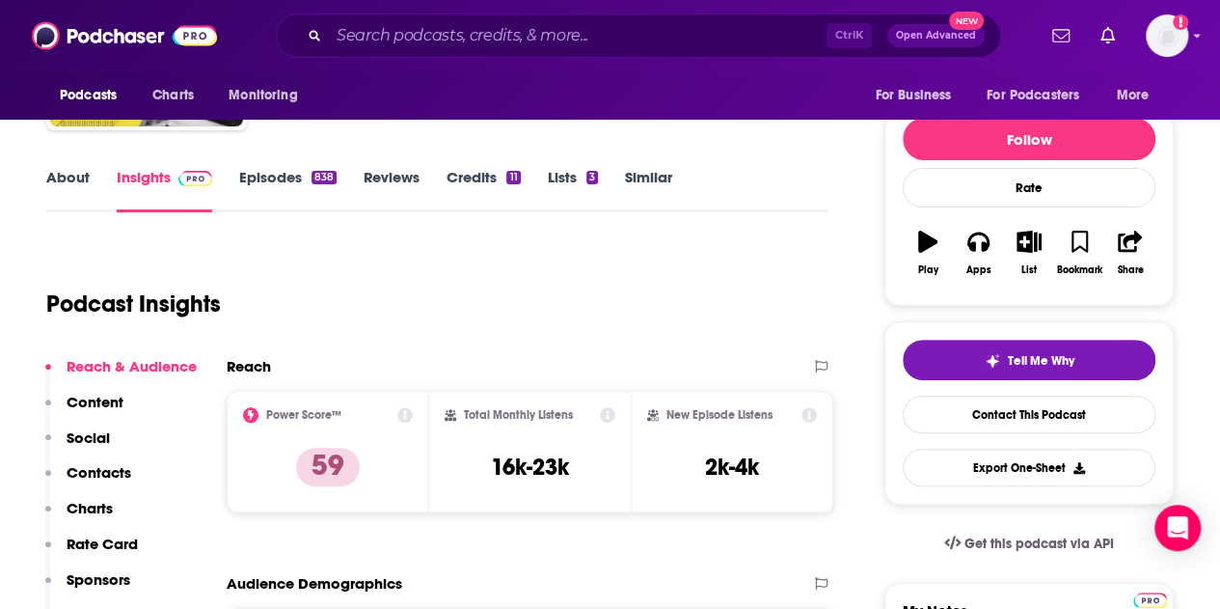
click at [662, 51] on div "Ctrl K Open Advanced New" at bounding box center [638, 36] width 725 height 44
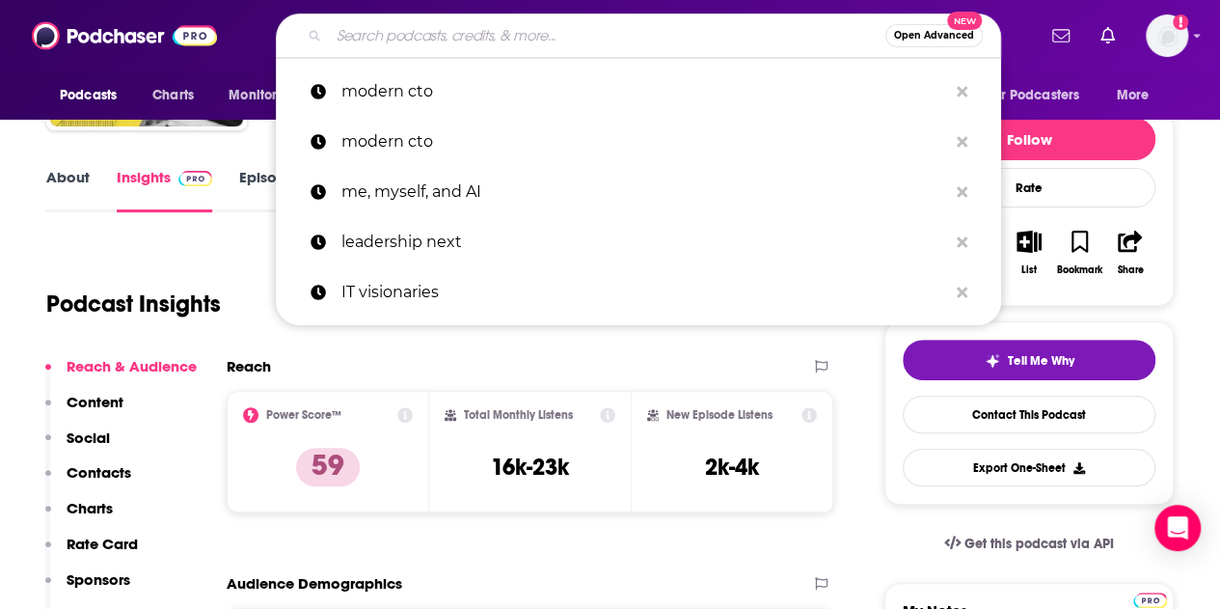
click at [629, 34] on input "Search podcasts, credits, & more..." at bounding box center [607, 35] width 556 height 31
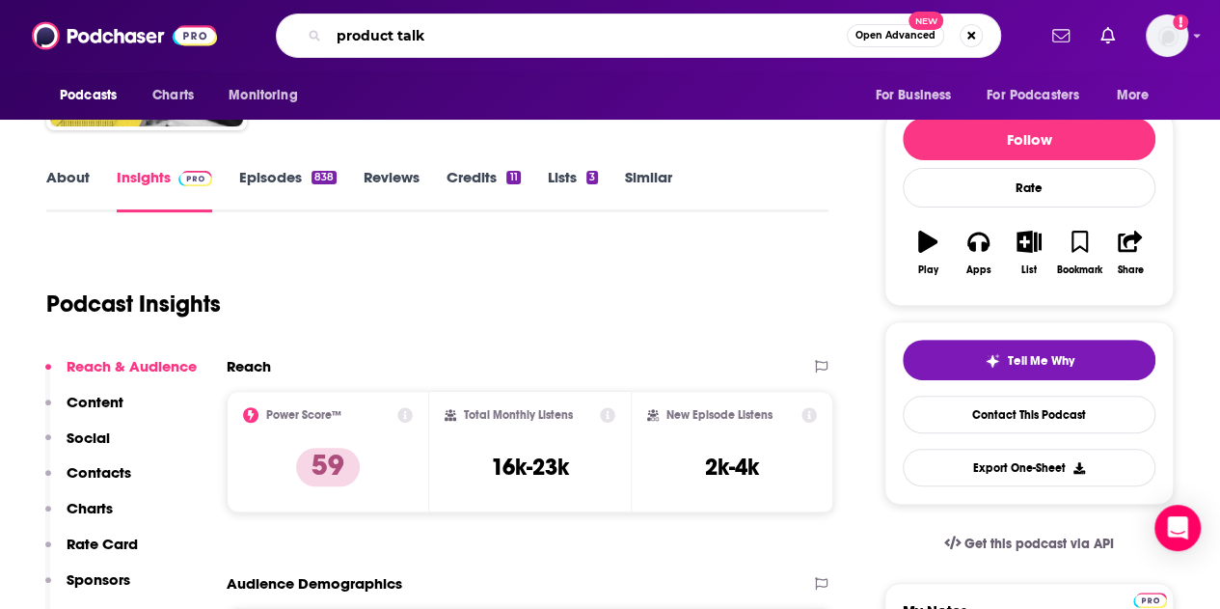
type input "product talk"
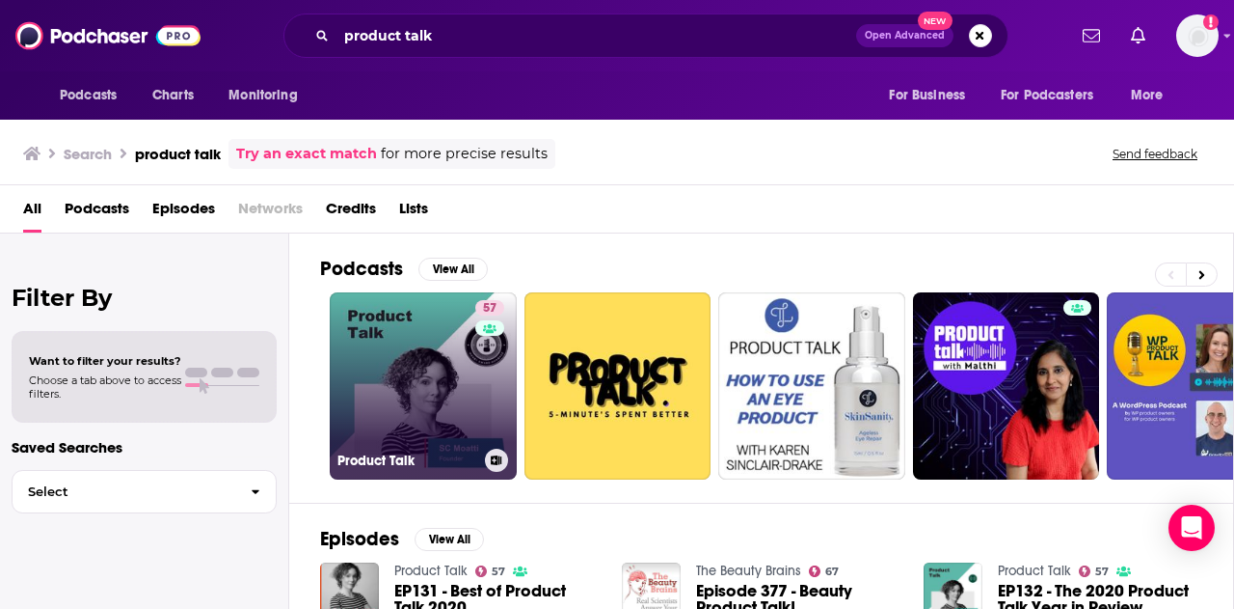
click at [376, 360] on link "57 Product Talk" at bounding box center [423, 385] width 187 height 187
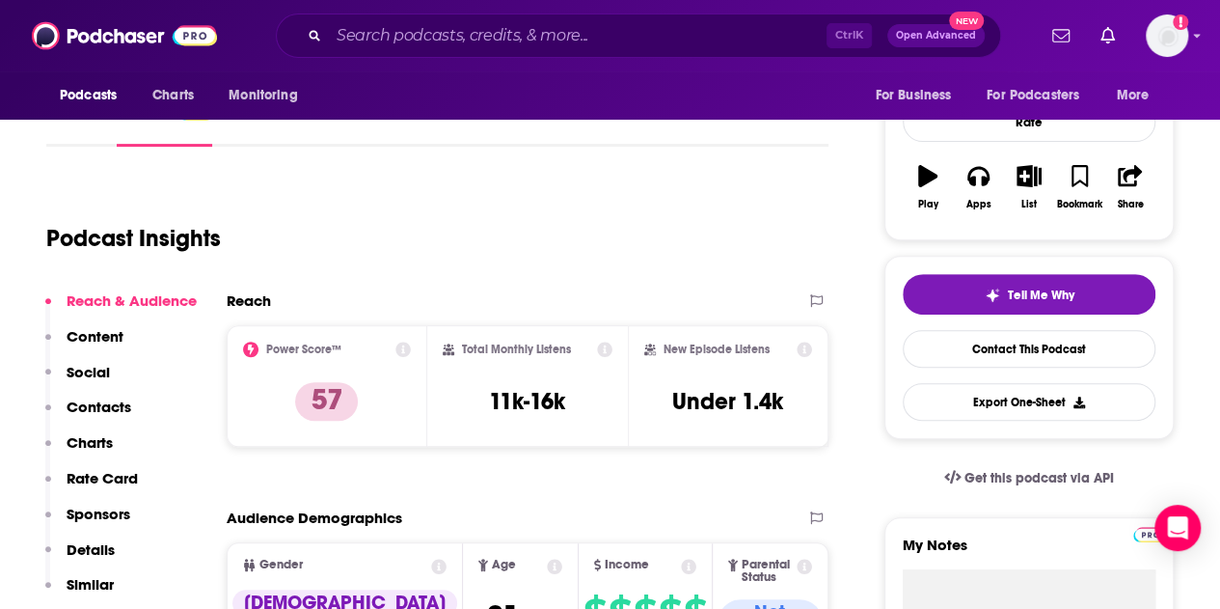
scroll to position [266, 0]
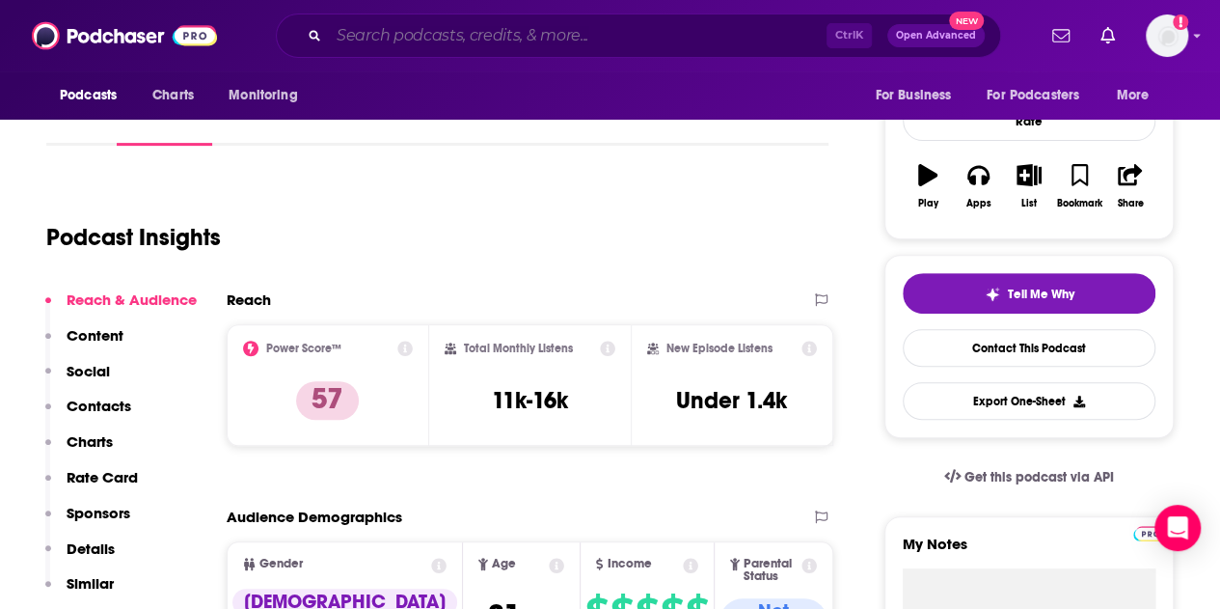
click at [473, 30] on input "Search podcasts, credits, & more..." at bounding box center [578, 35] width 498 height 31
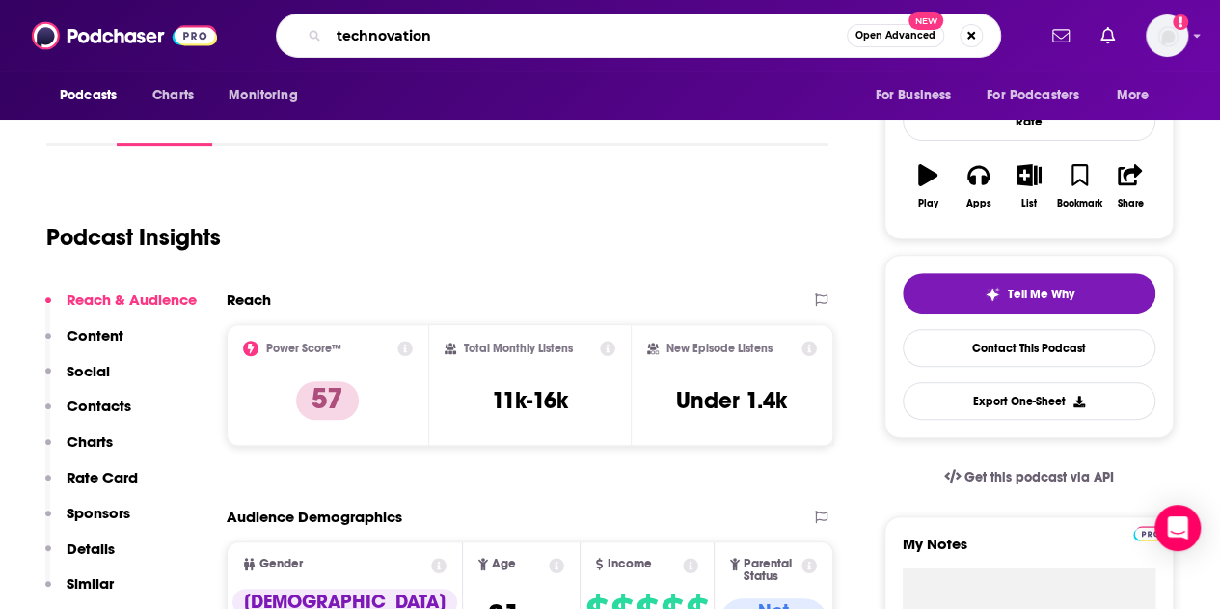
type input "technovation"
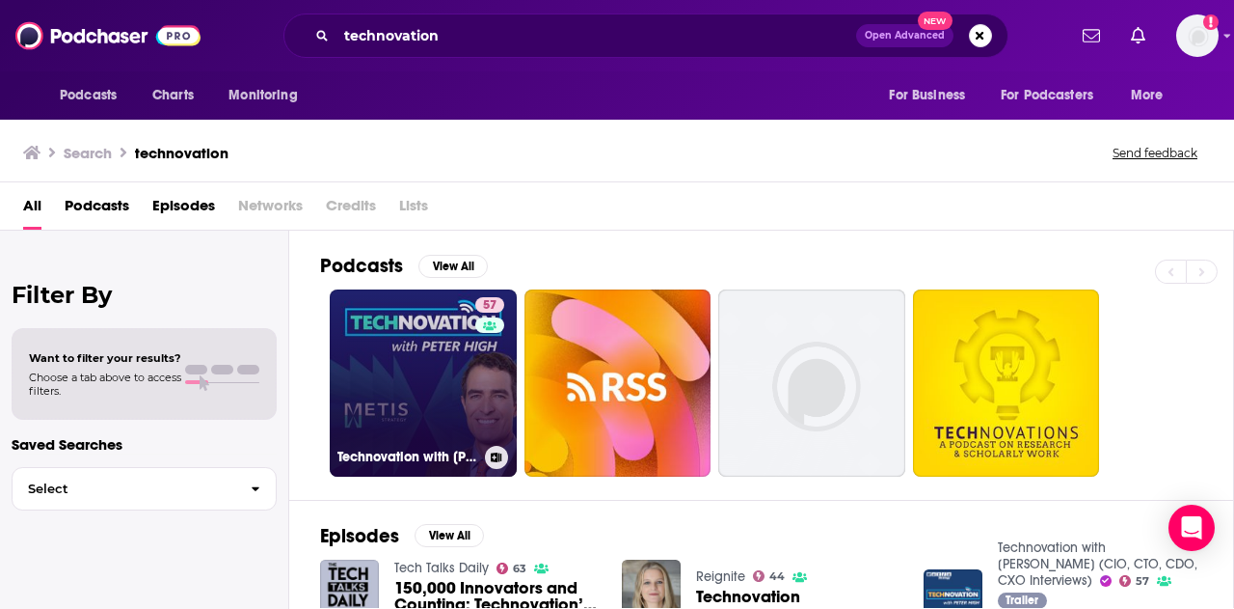
click at [434, 376] on link "57 Technovation with [PERSON_NAME] (CIO, CTO, CDO, CXO Interviews)" at bounding box center [423, 382] width 187 height 187
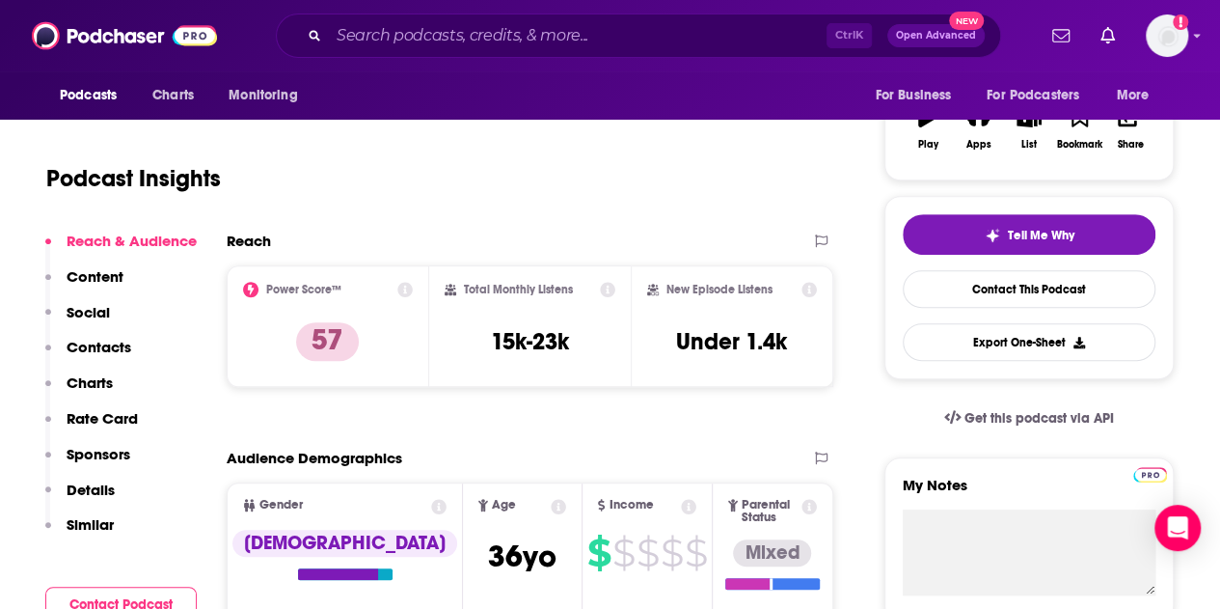
scroll to position [326, 0]
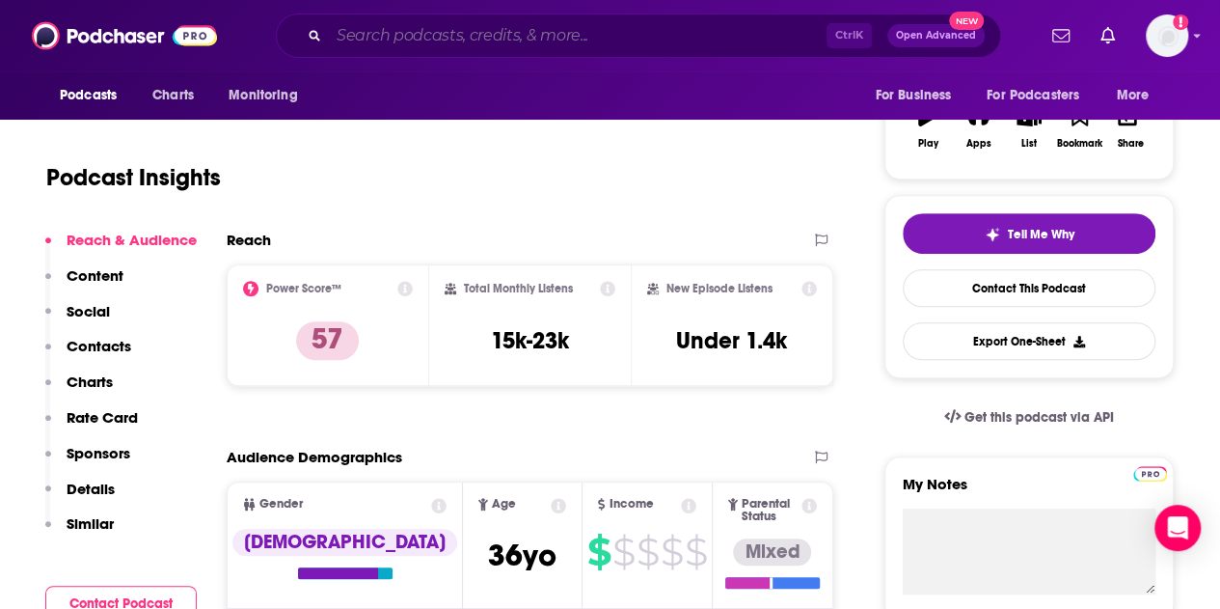
click at [445, 38] on input "Search podcasts, credits, & more..." at bounding box center [578, 35] width 498 height 31
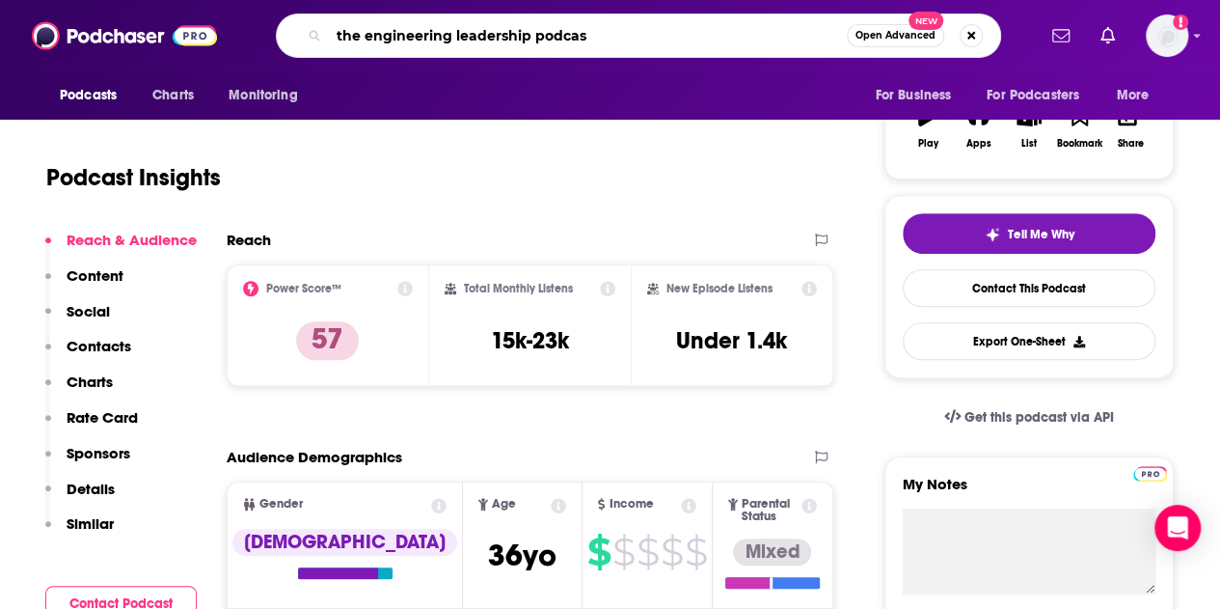
type input "the engineering leadership podcast"
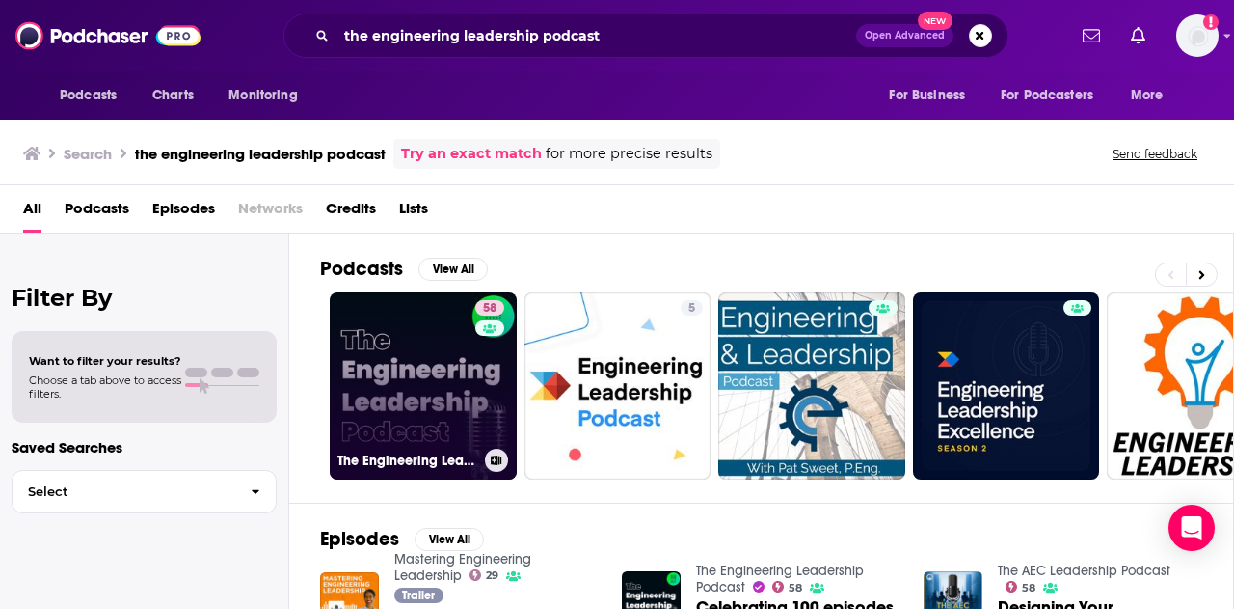
click at [417, 350] on link "58 The Engineering Leadership Podcast" at bounding box center [423, 385] width 187 height 187
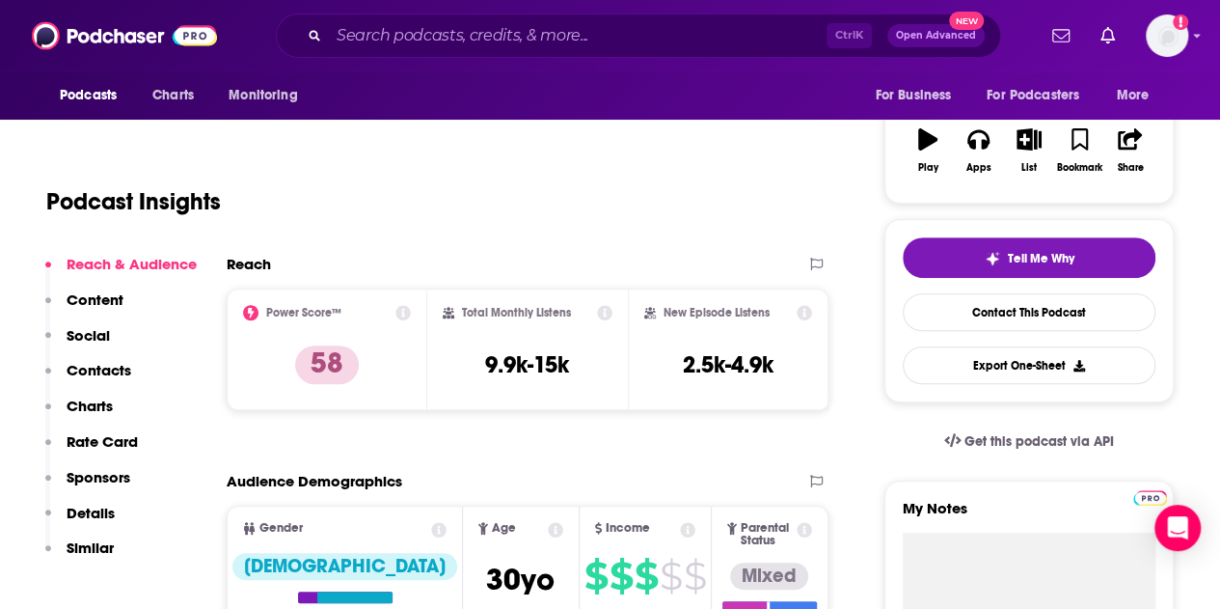
scroll to position [303, 0]
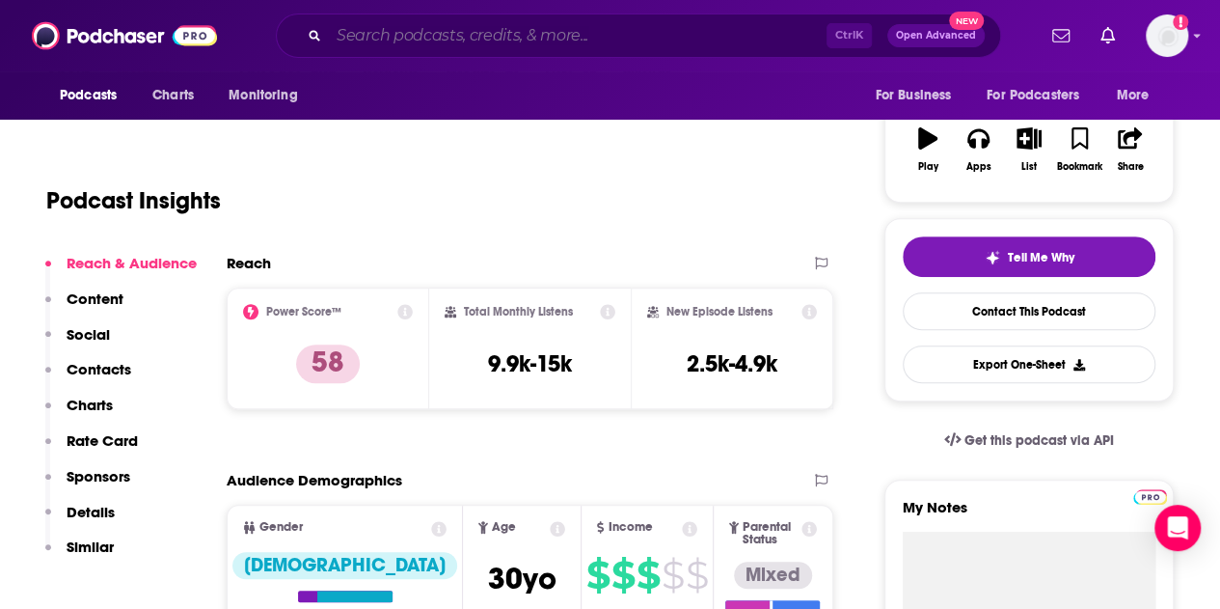
click at [542, 26] on input "Search podcasts, credits, & more..." at bounding box center [578, 35] width 498 height 31
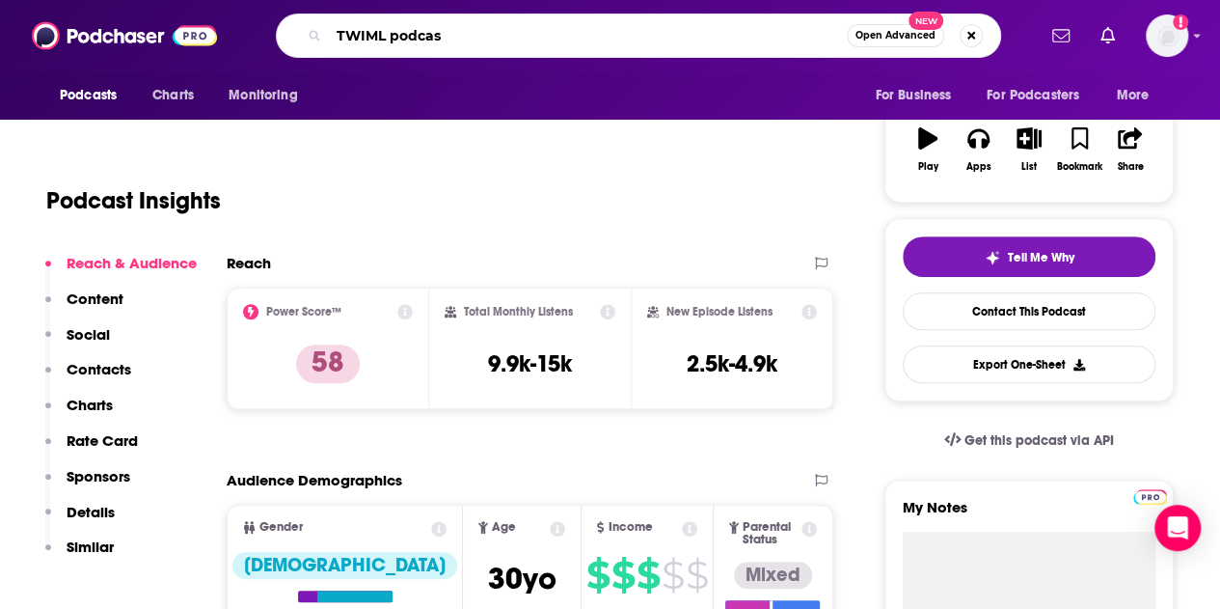
type input "TWIML podcast"
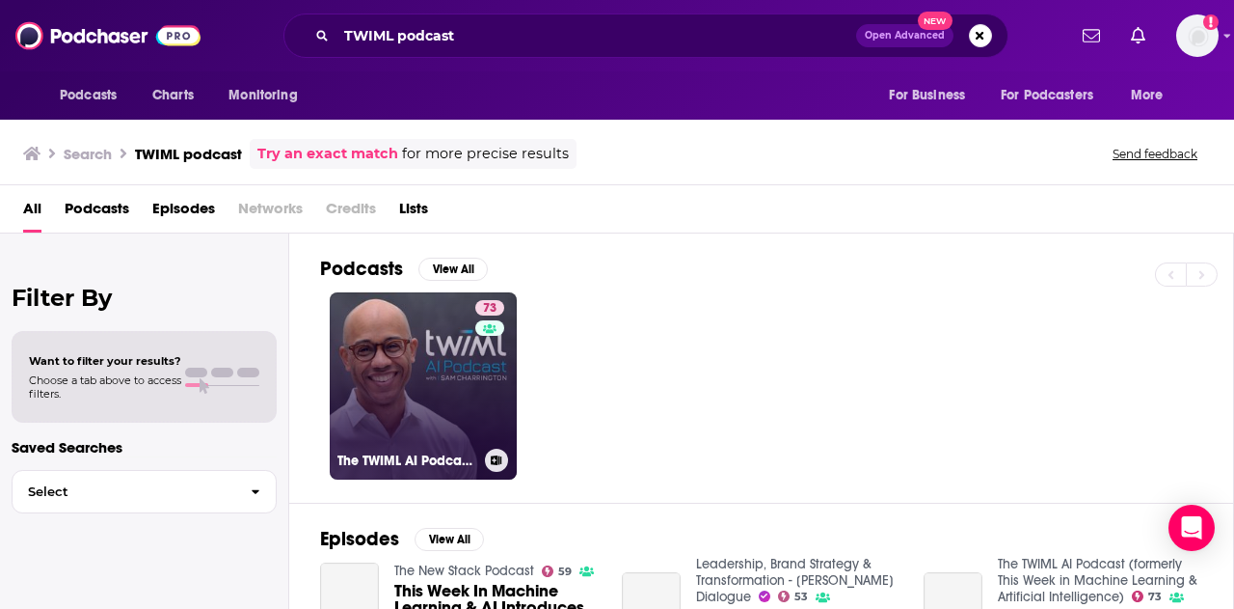
click at [414, 377] on link "73 The TWIML AI Podcast (formerly This Week in Machine Learning & Artificial In…" at bounding box center [423, 385] width 187 height 187
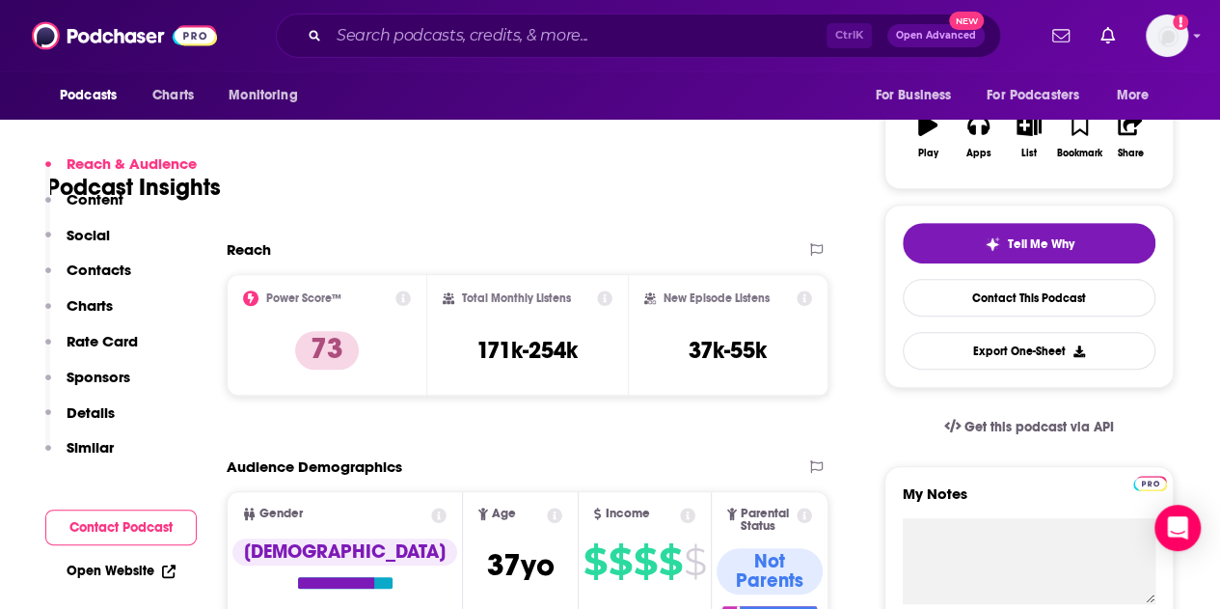
scroll to position [393, 0]
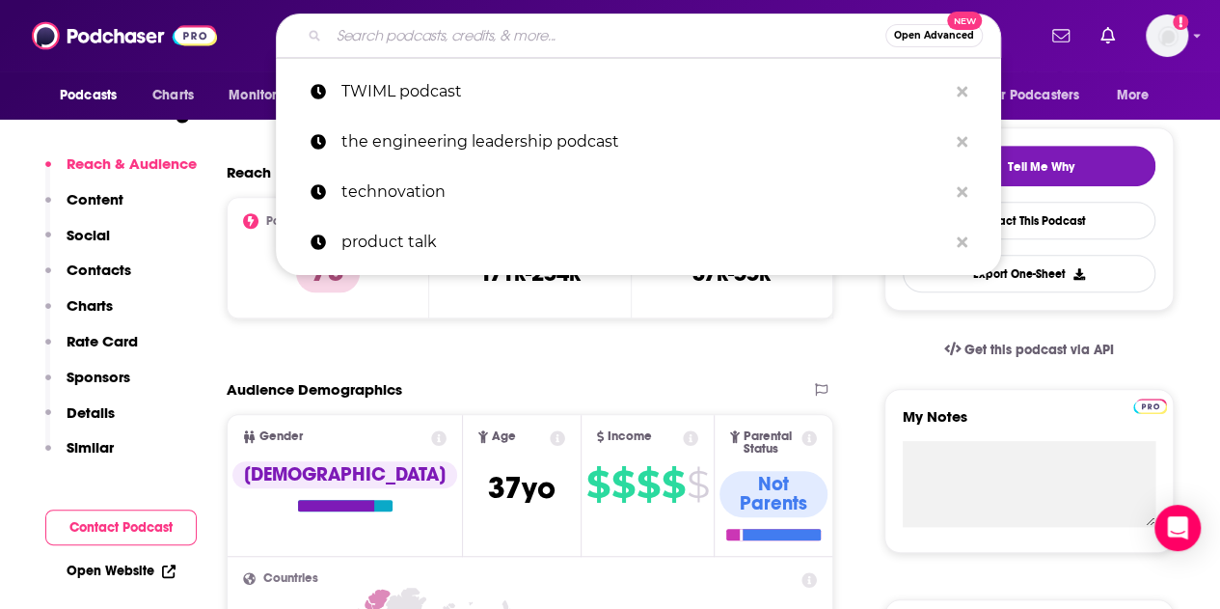
click at [577, 35] on input "Search podcasts, credits, & more..." at bounding box center [607, 35] width 556 height 31
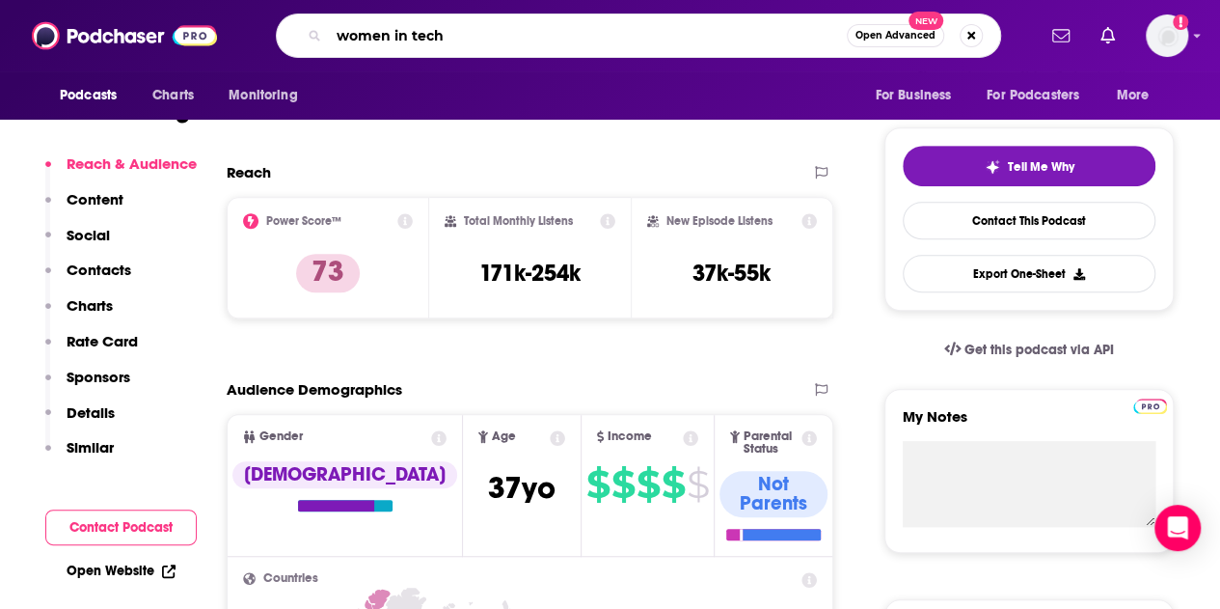
type input "women in tech"
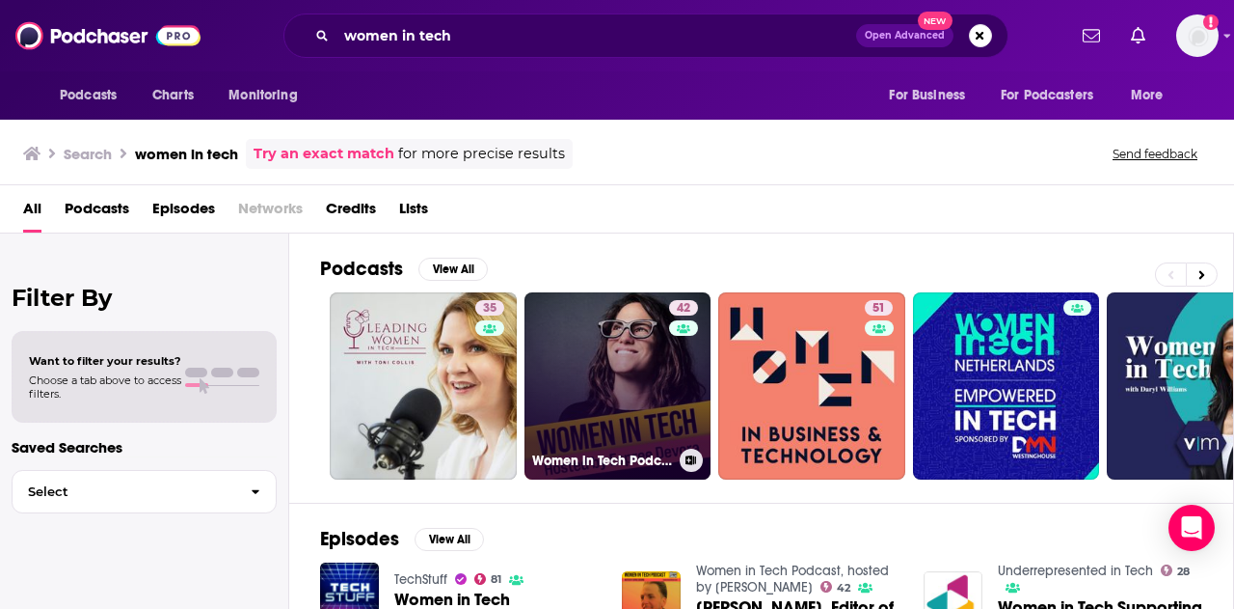
click at [633, 373] on link "42 Women in Tech Podcast, hosted by [PERSON_NAME]" at bounding box center [618, 385] width 187 height 187
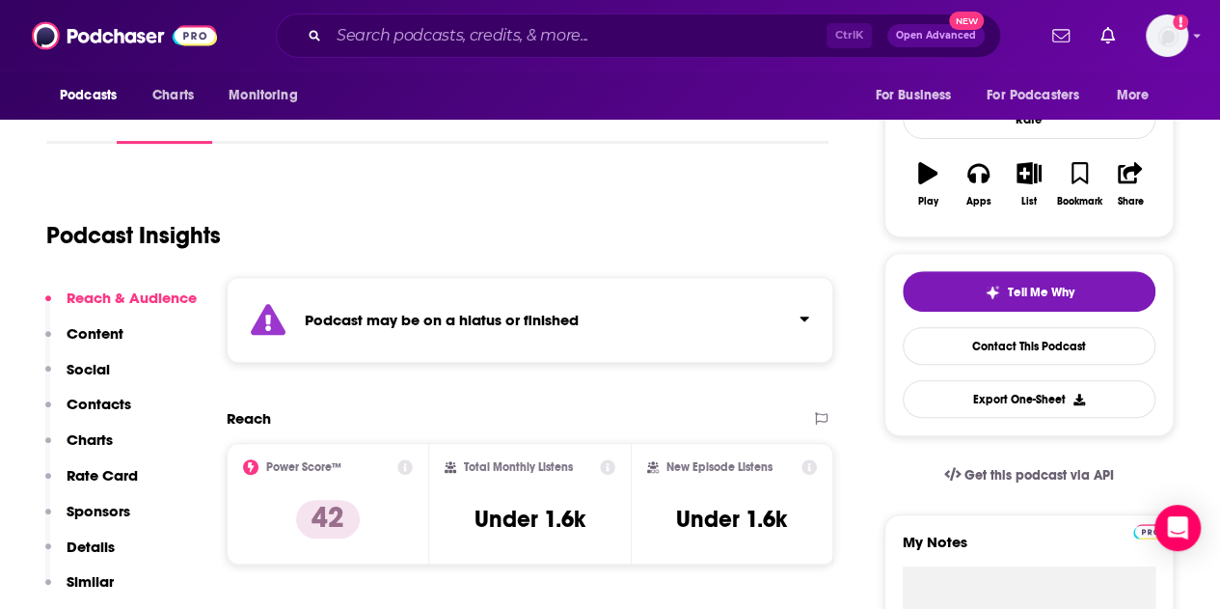
scroll to position [269, 0]
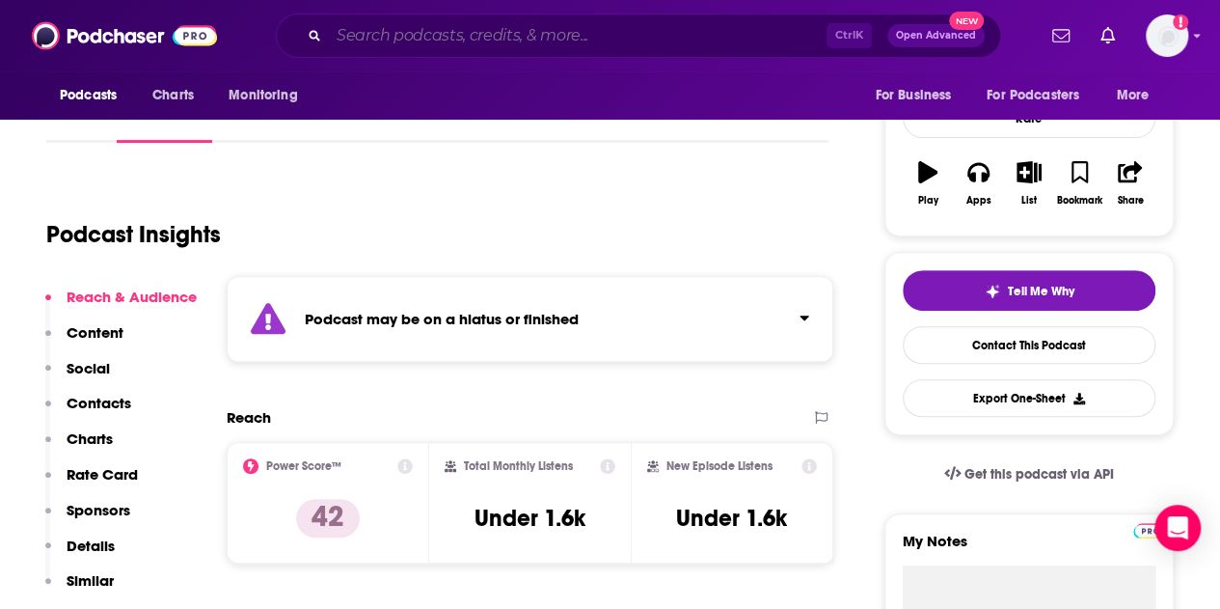
click at [416, 42] on input "Search podcasts, credits, & more..." at bounding box center [578, 35] width 498 height 31
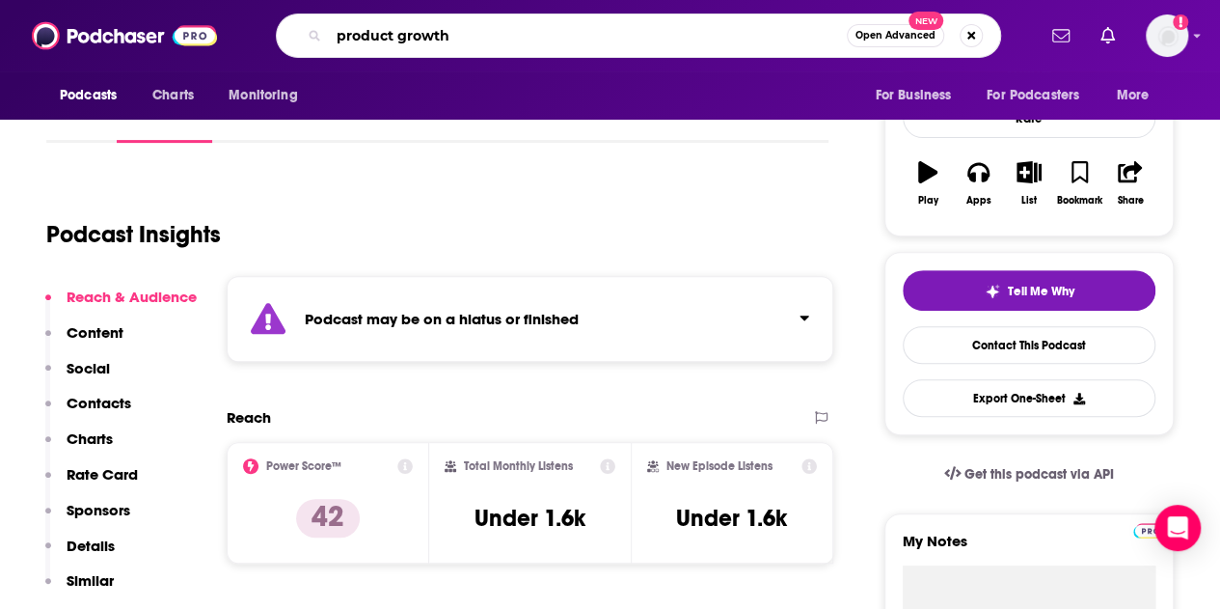
type input "product growth"
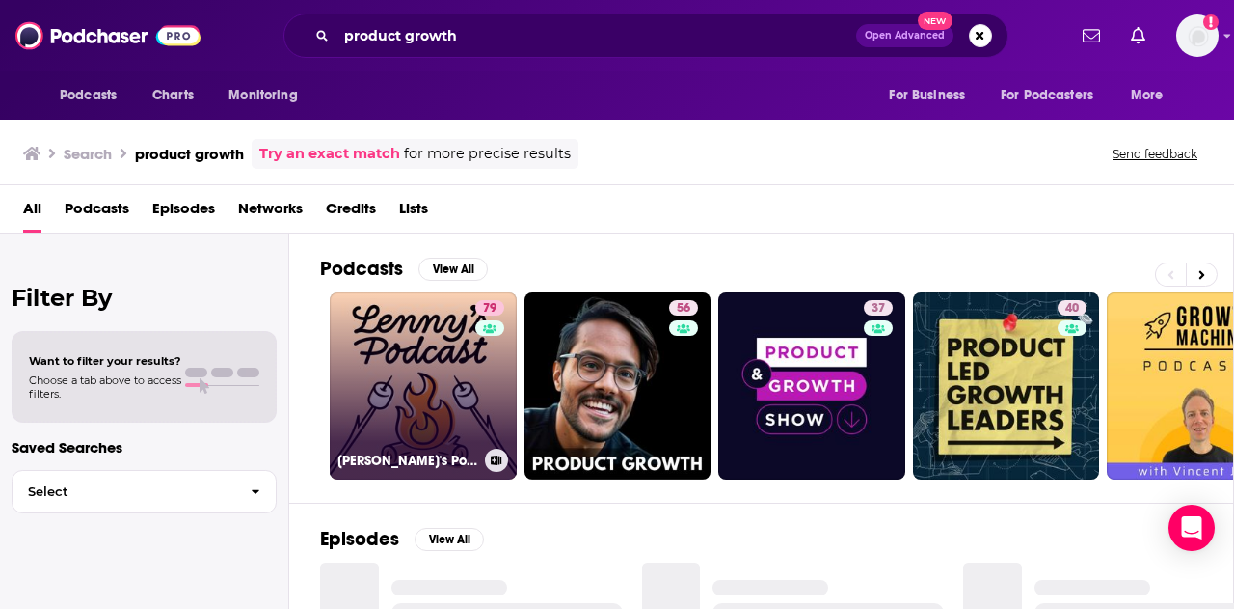
click at [421, 354] on link "79 [PERSON_NAME]'s Podcast: Product | Career | Growth" at bounding box center [423, 385] width 187 height 187
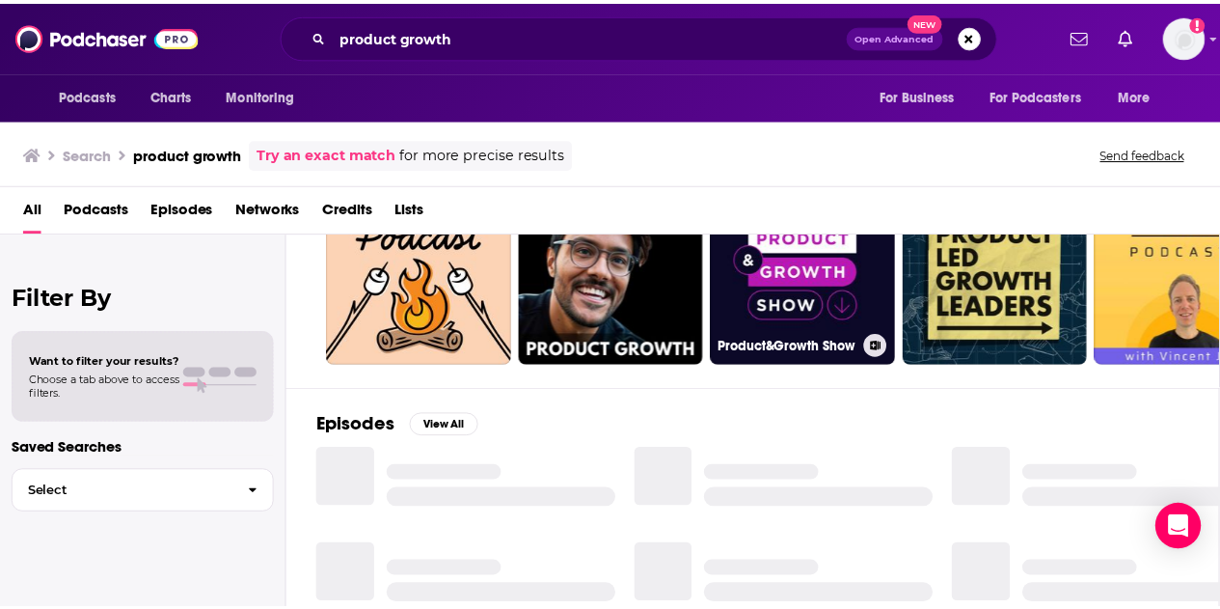
scroll to position [129, 0]
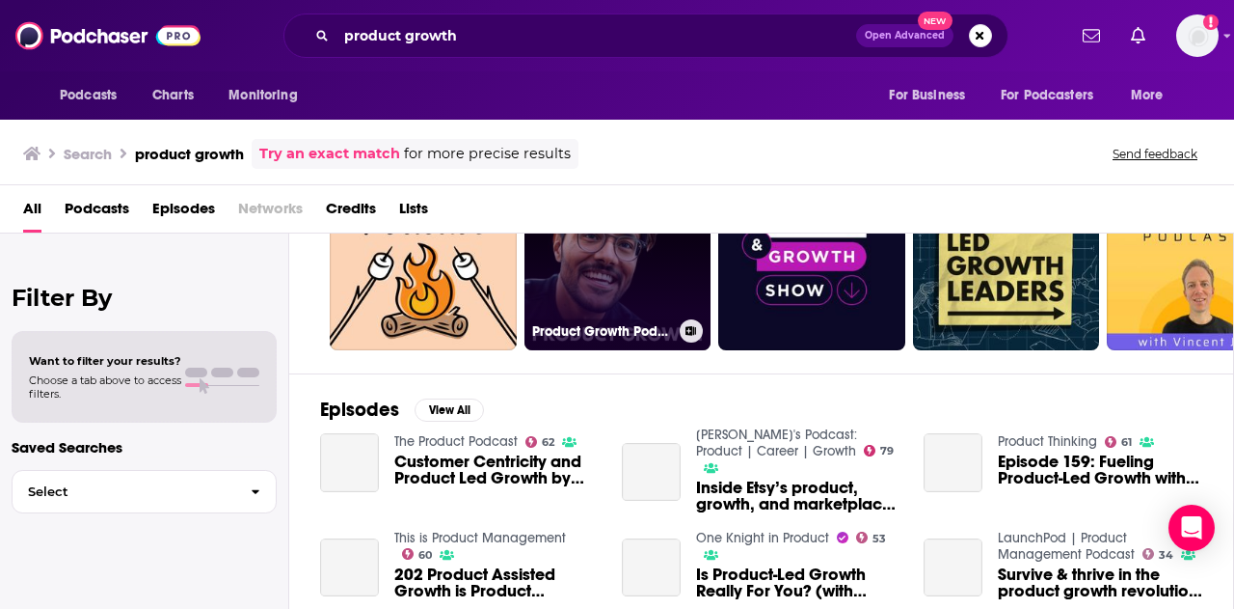
click at [635, 267] on link "56 Product Growth Podcast" at bounding box center [618, 256] width 187 height 187
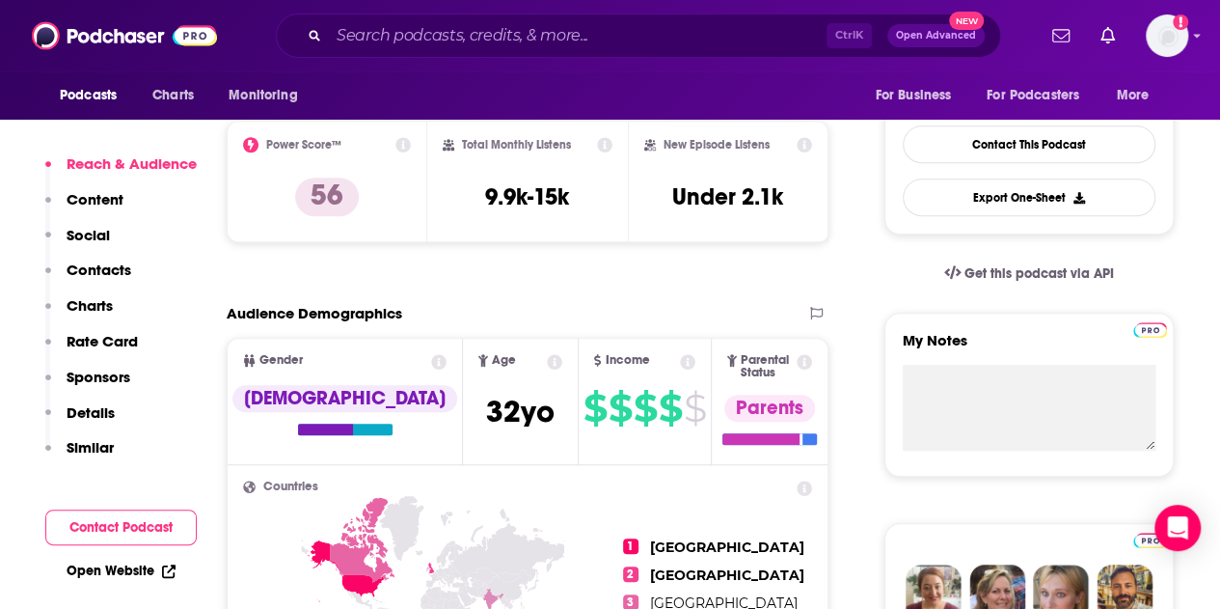
scroll to position [457, 0]
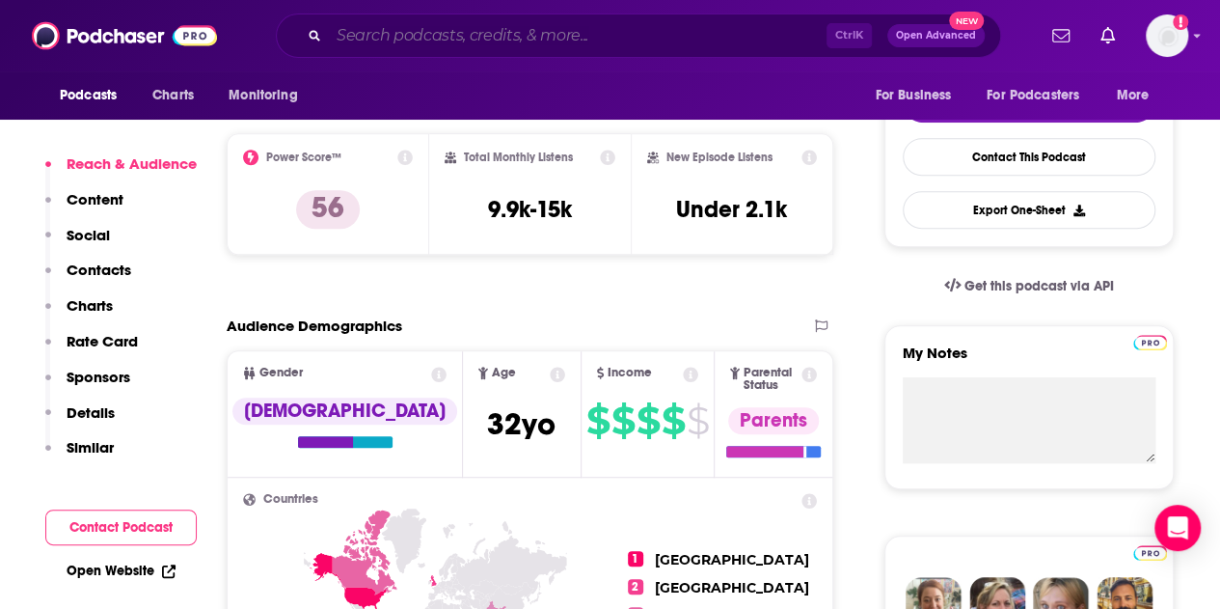
click at [716, 40] on input "Search podcasts, credits, & more..." at bounding box center [578, 35] width 498 height 31
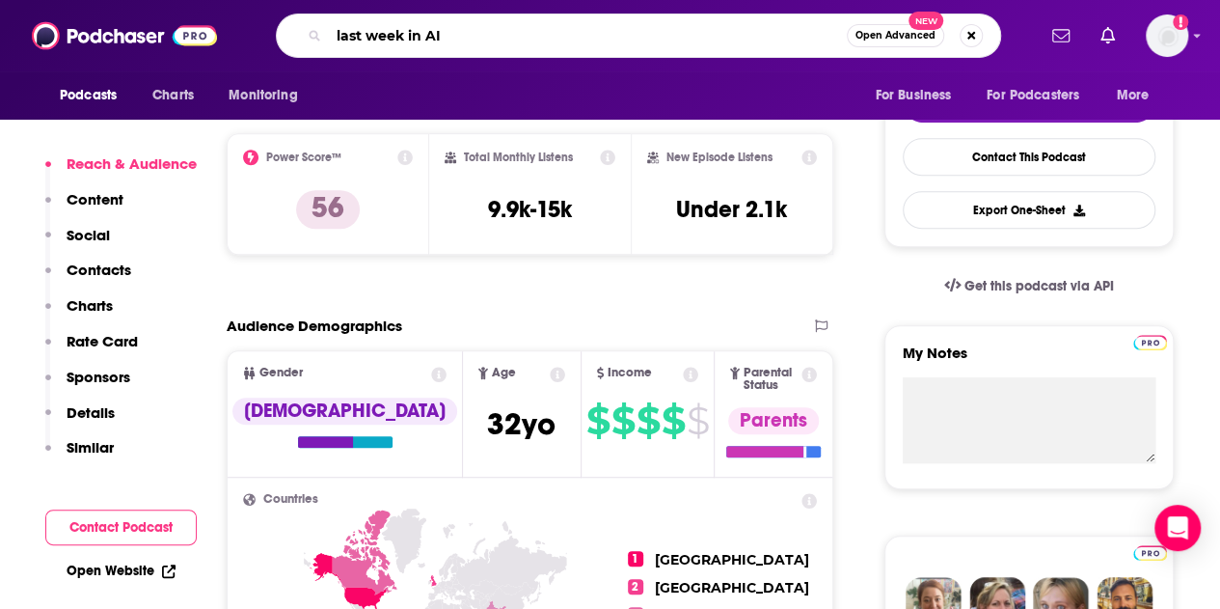
type input "last week in AI"
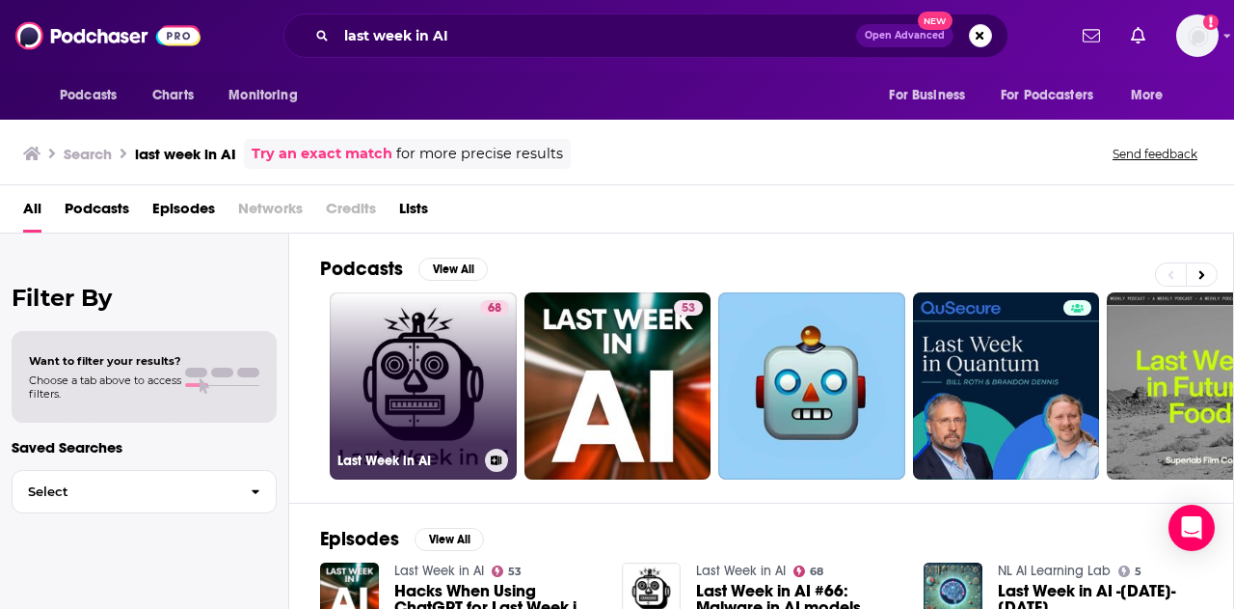
click at [417, 374] on link "68 Last Week in AI" at bounding box center [423, 385] width 187 height 187
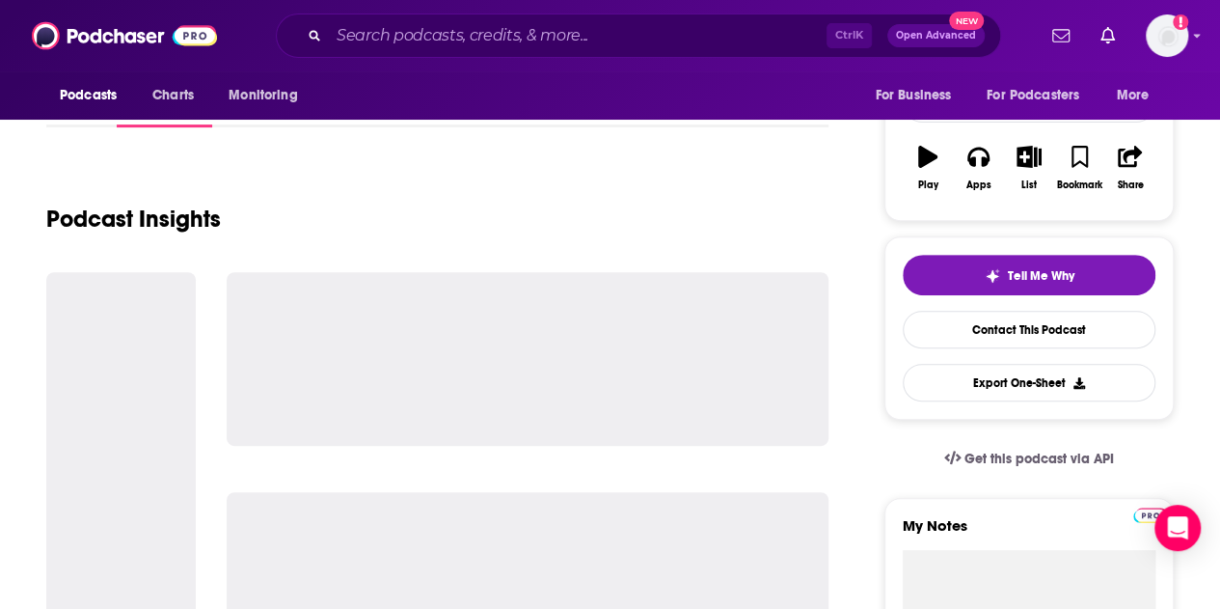
scroll to position [285, 0]
